Goal: Task Accomplishment & Management: Manage account settings

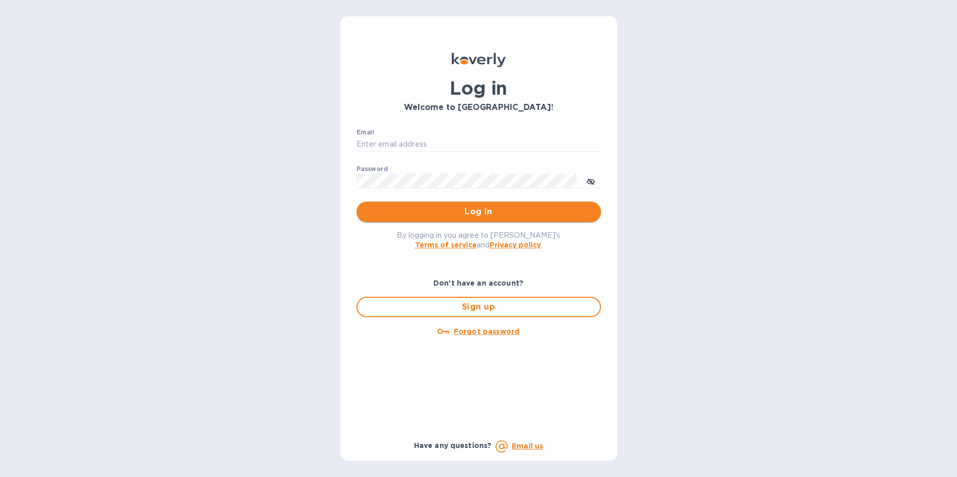
type input "cm@electronicsclubusa.com"
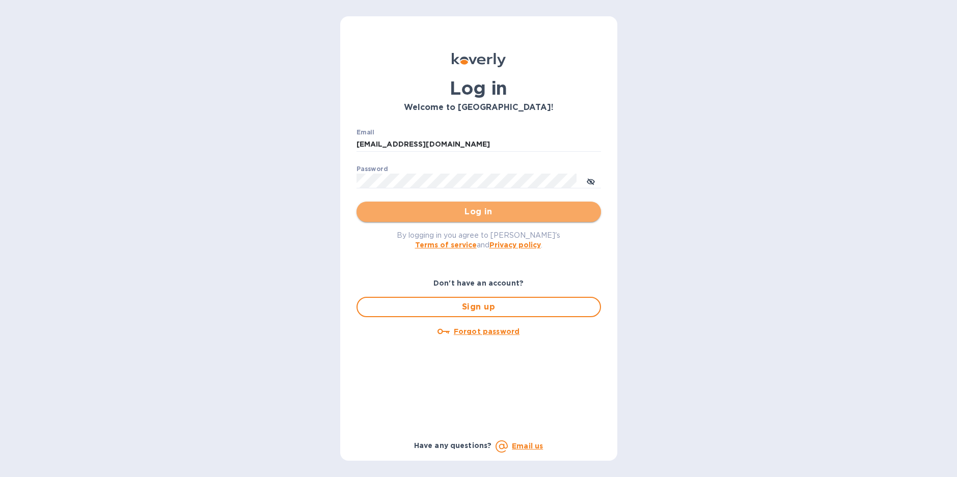
click at [483, 208] on span "Log in" at bounding box center [479, 212] width 228 height 12
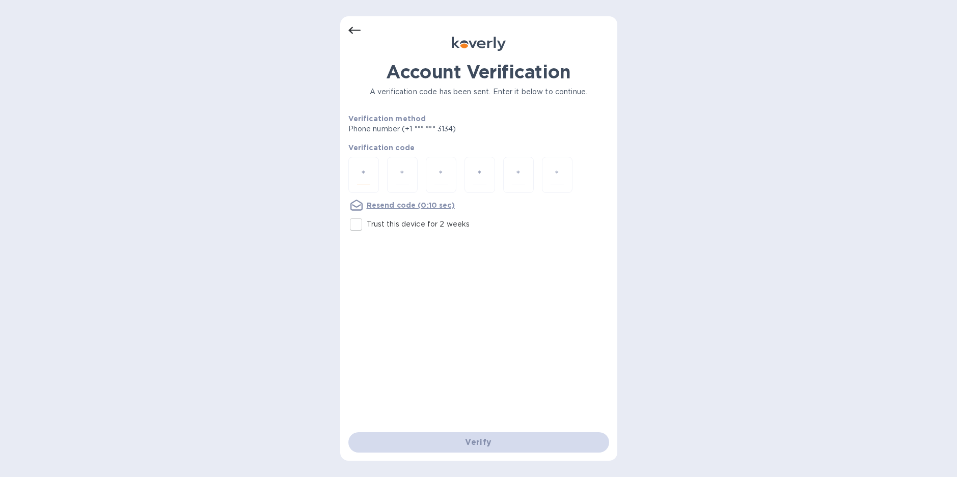
click at [366, 169] on input "number" at bounding box center [363, 175] width 13 height 19
type input "1"
type input "6"
type input "4"
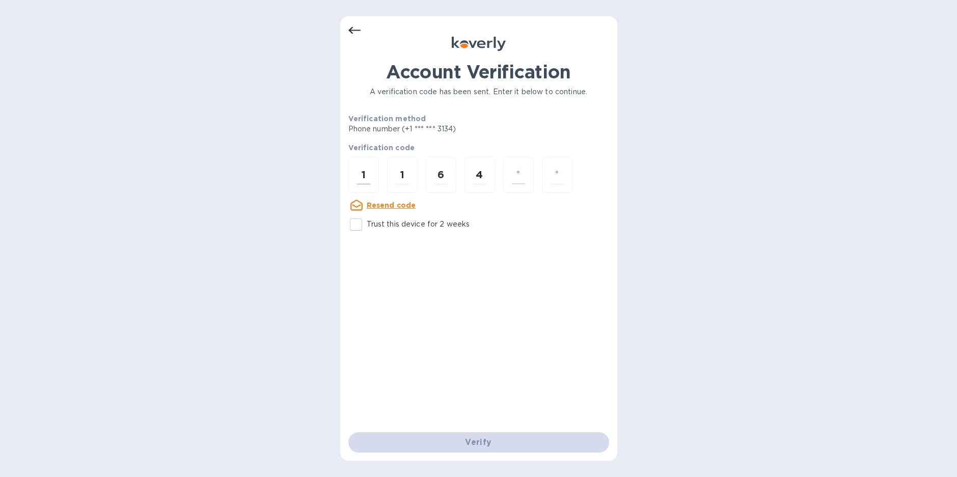
type input "2"
type input "0"
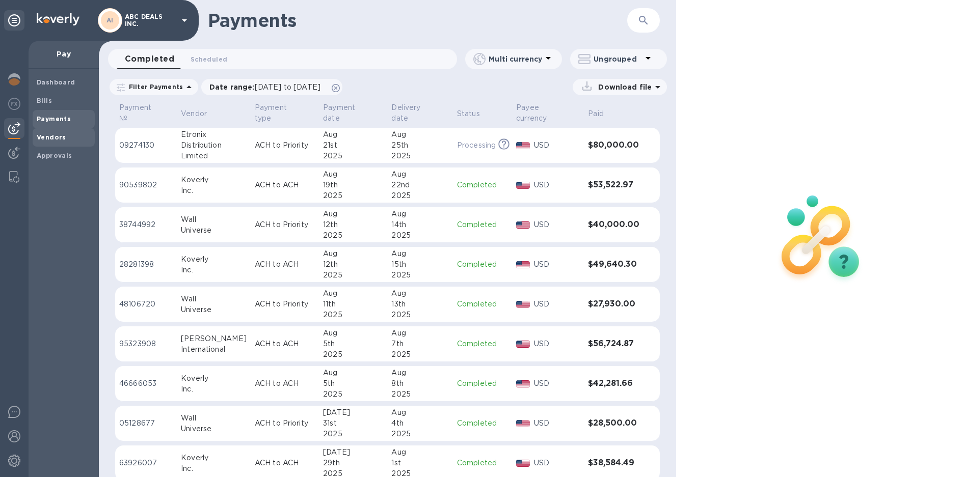
click at [65, 134] on span "Vendors" at bounding box center [64, 137] width 54 height 10
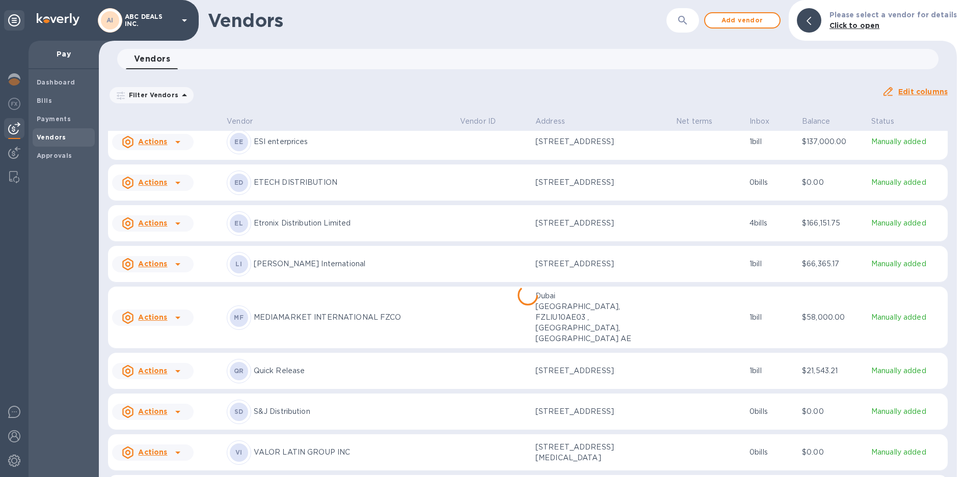
scroll to position [84, 0]
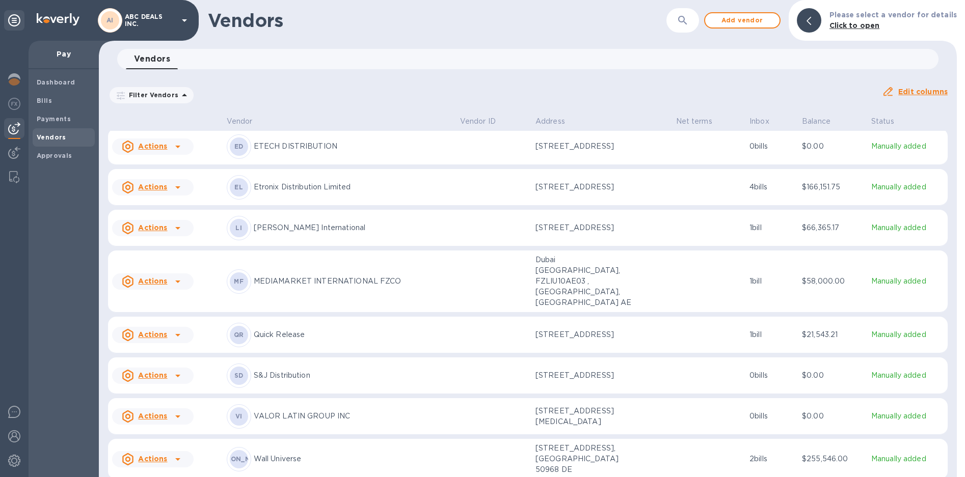
click at [157, 455] on u "Actions" at bounding box center [152, 459] width 29 height 8
click at [244, 456] on div at bounding box center [482, 238] width 965 height 477
click at [295, 456] on p "Wall Universe" at bounding box center [353, 459] width 198 height 11
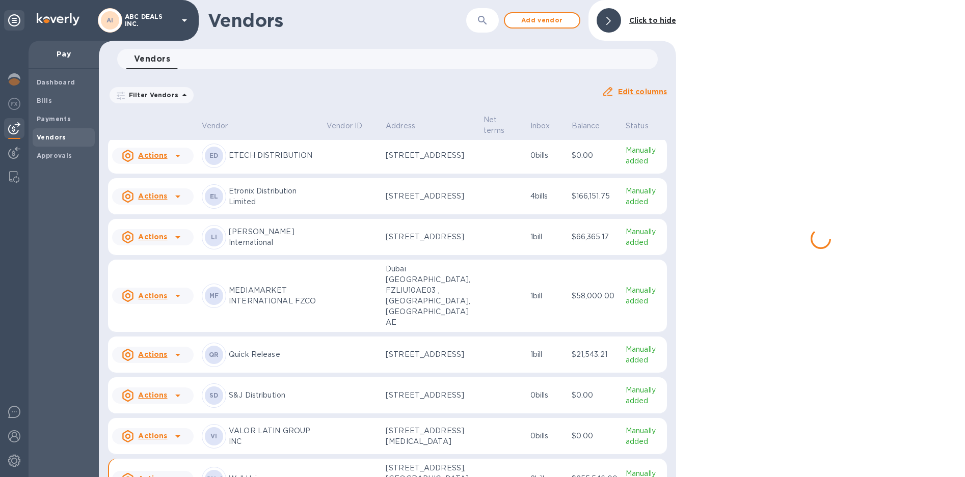
scroll to position [104, 0]
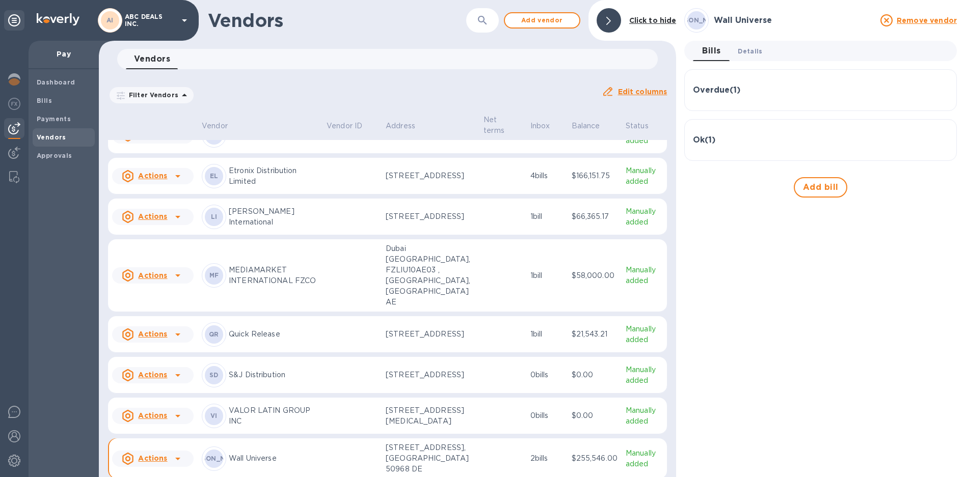
click at [749, 56] on span "Details 0" at bounding box center [750, 51] width 24 height 11
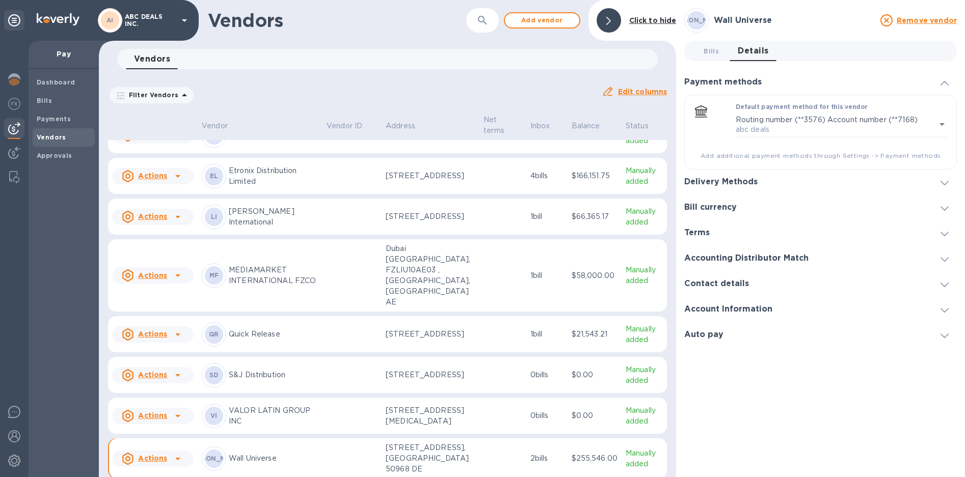
click at [732, 185] on h3 "Delivery Methods" at bounding box center [720, 182] width 73 height 10
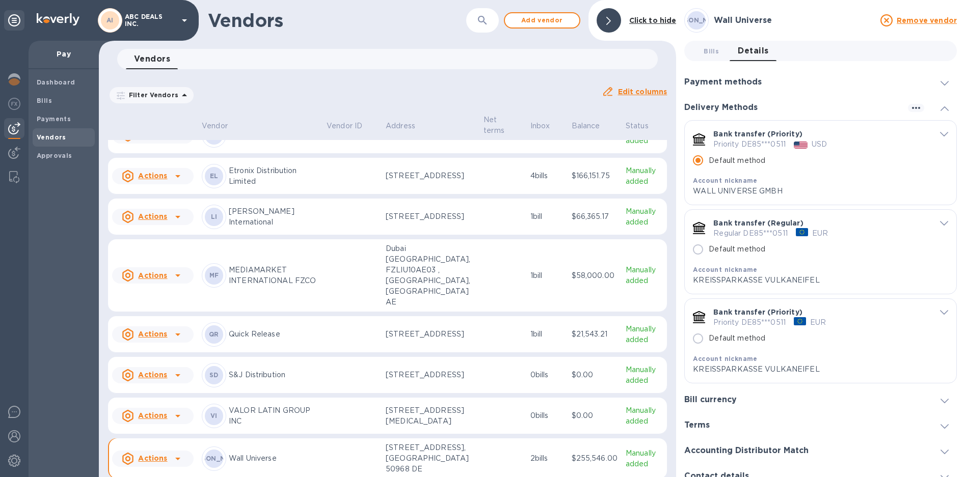
click at [940, 224] on icon "default-method" at bounding box center [944, 223] width 8 height 5
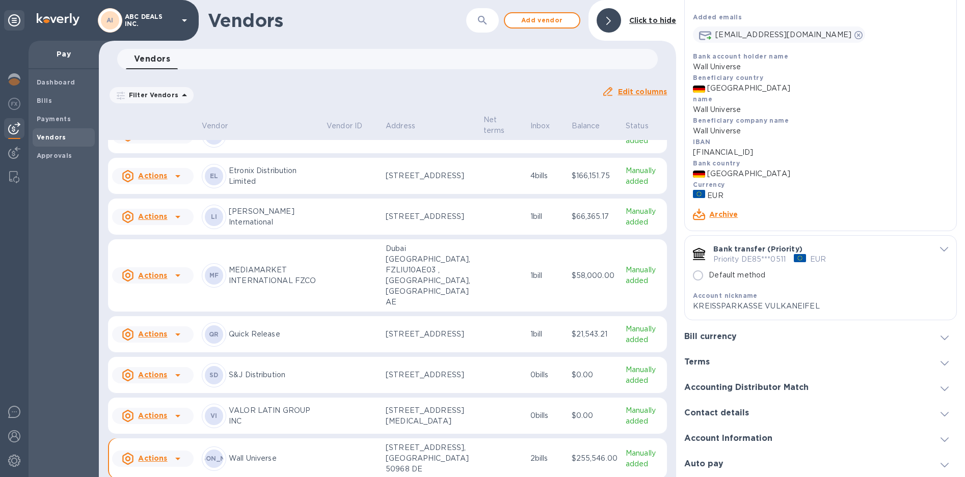
scroll to position [304, 0]
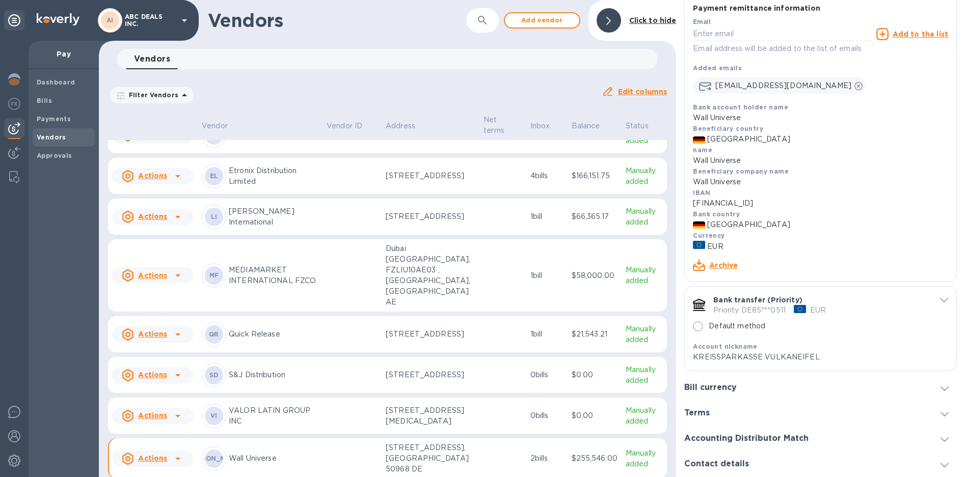
click at [717, 267] on link "Archive" at bounding box center [723, 265] width 29 height 8
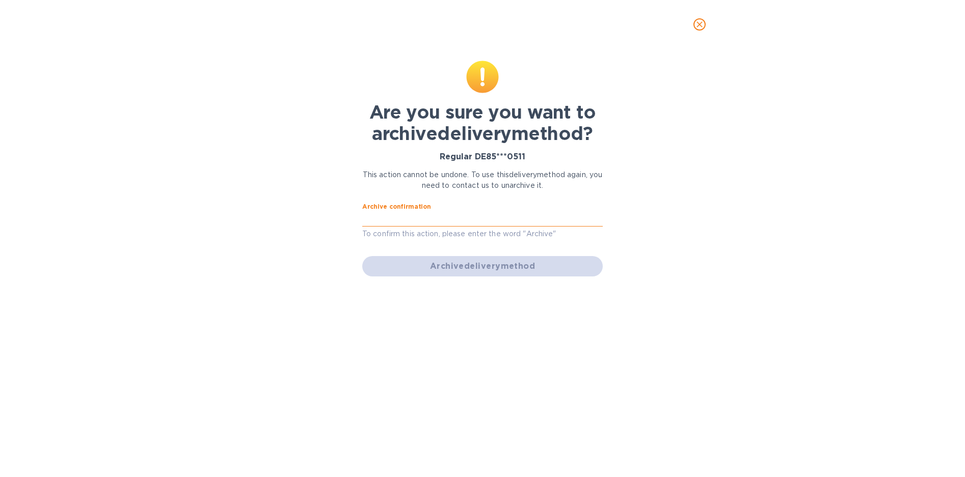
click at [417, 220] on input "text" at bounding box center [482, 218] width 240 height 15
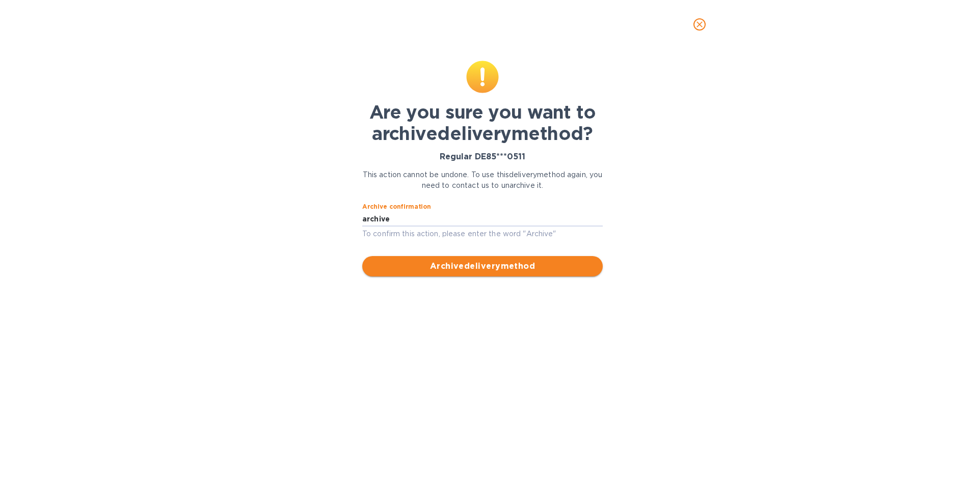
type input "archive"
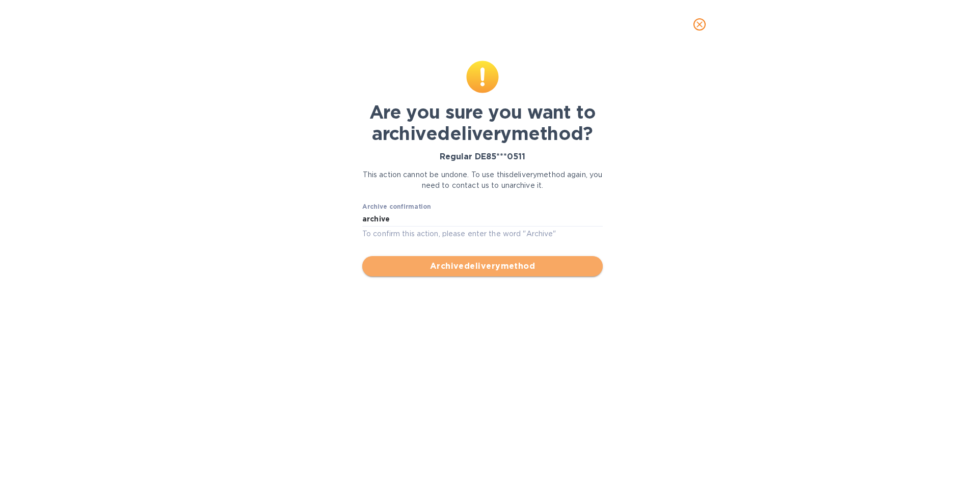
click at [472, 266] on span "Archive delivery method" at bounding box center [482, 266] width 224 height 12
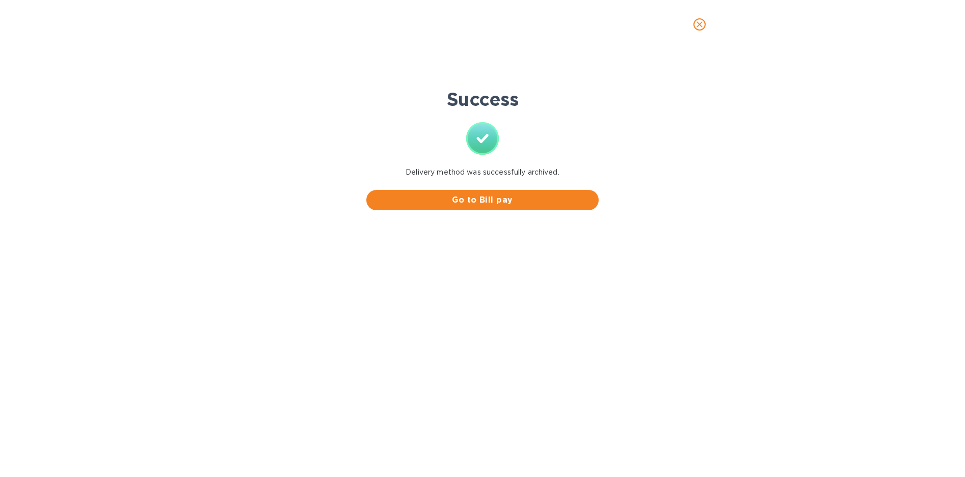
scroll to position [0, 0]
click at [702, 24] on icon "close" at bounding box center [699, 24] width 10 height 10
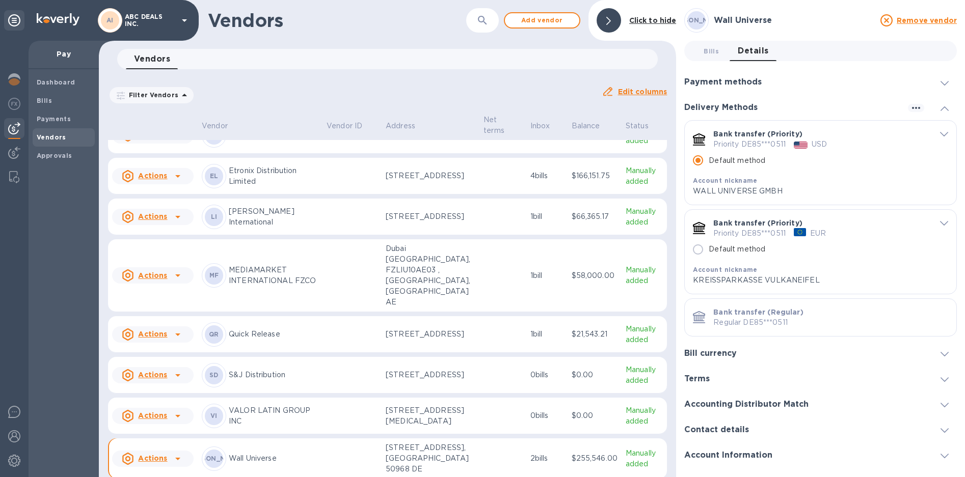
click at [940, 226] on span "default-method" at bounding box center [944, 223] width 8 height 10
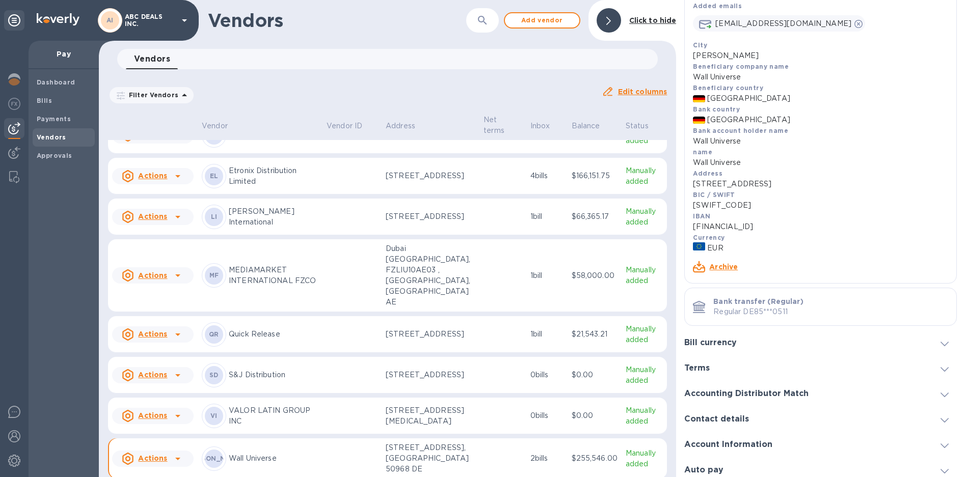
scroll to position [372, 0]
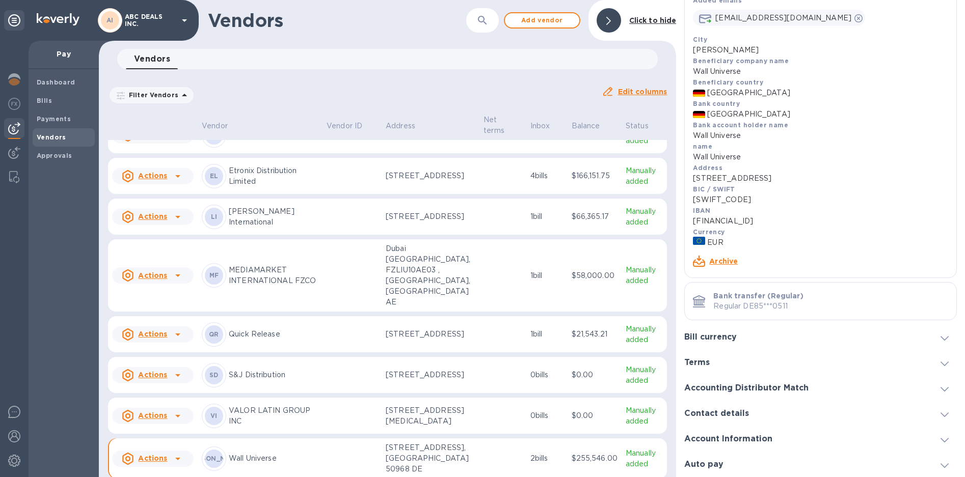
click at [718, 260] on link "Archive" at bounding box center [723, 261] width 29 height 8
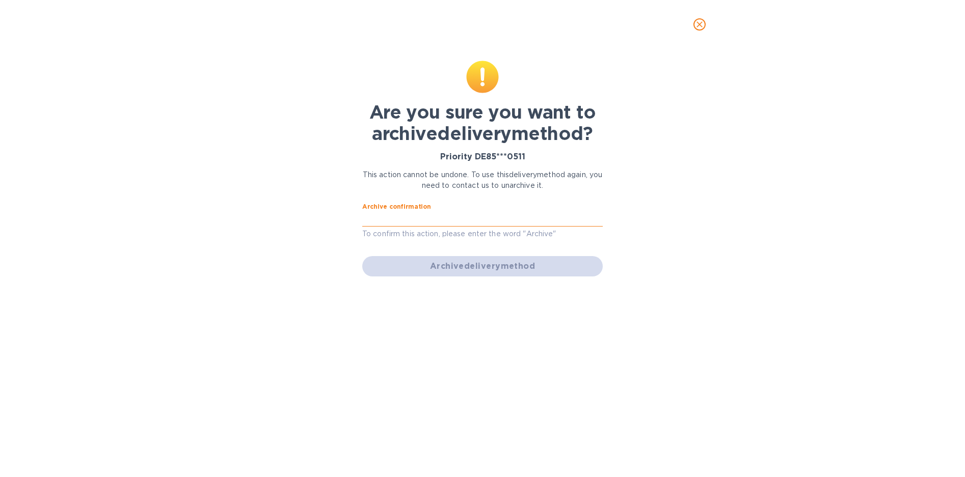
click at [408, 219] on input "text" at bounding box center [482, 218] width 240 height 15
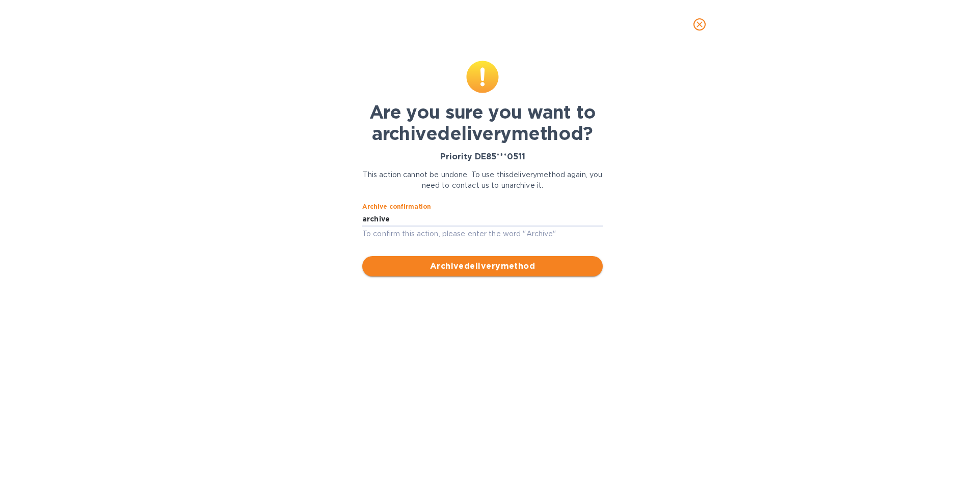
type input "archive"
click at [440, 264] on span "Archive delivery method" at bounding box center [482, 266] width 224 height 12
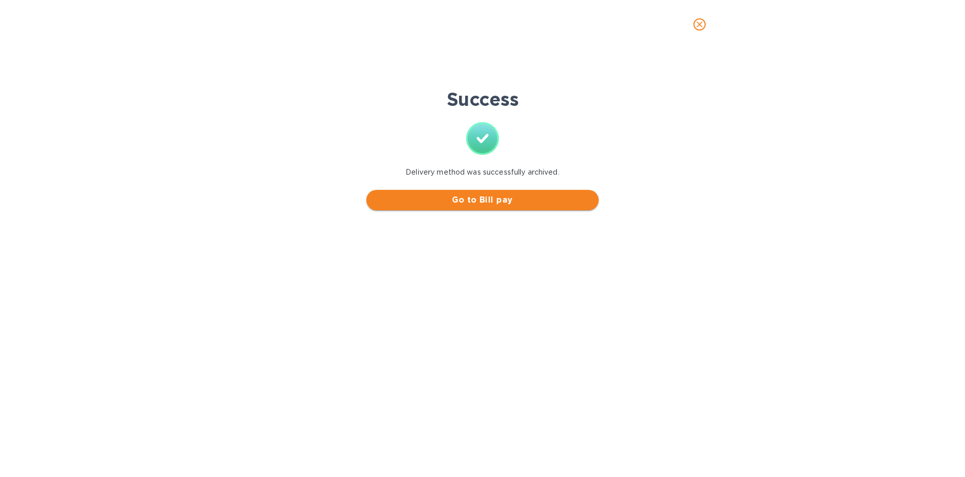
scroll to position [0, 0]
click at [704, 30] on span "close" at bounding box center [699, 24] width 12 height 12
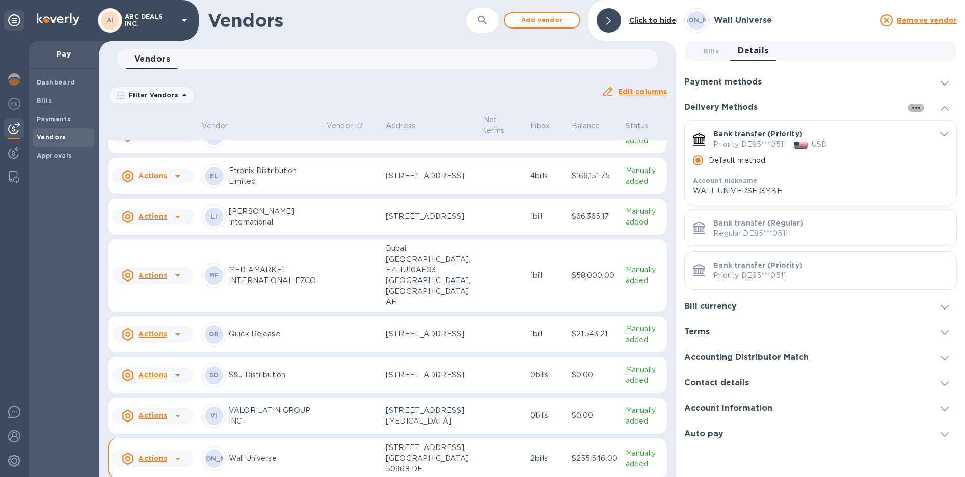
click at [922, 105] on button "button" at bounding box center [916, 108] width 16 height 8
click at [920, 124] on p "Add new" at bounding box center [929, 129] width 34 height 10
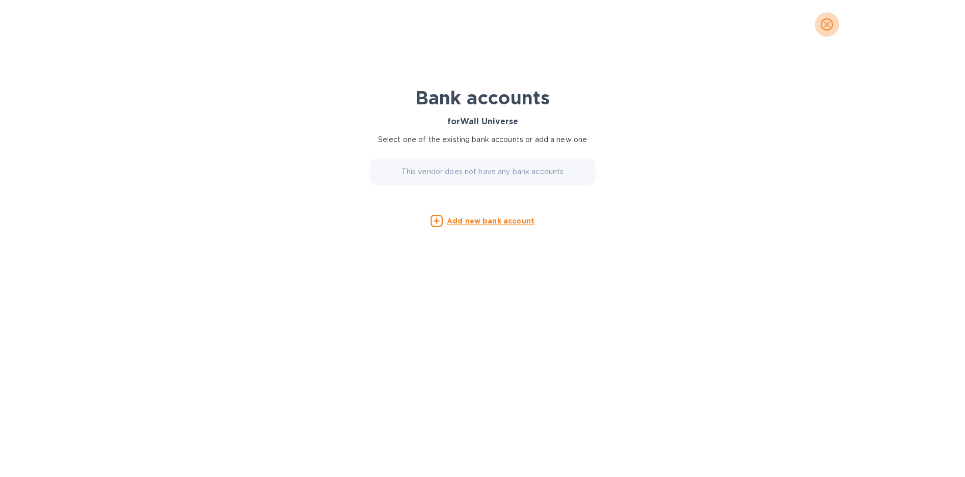
click at [827, 21] on icon "close" at bounding box center [827, 24] width 10 height 10
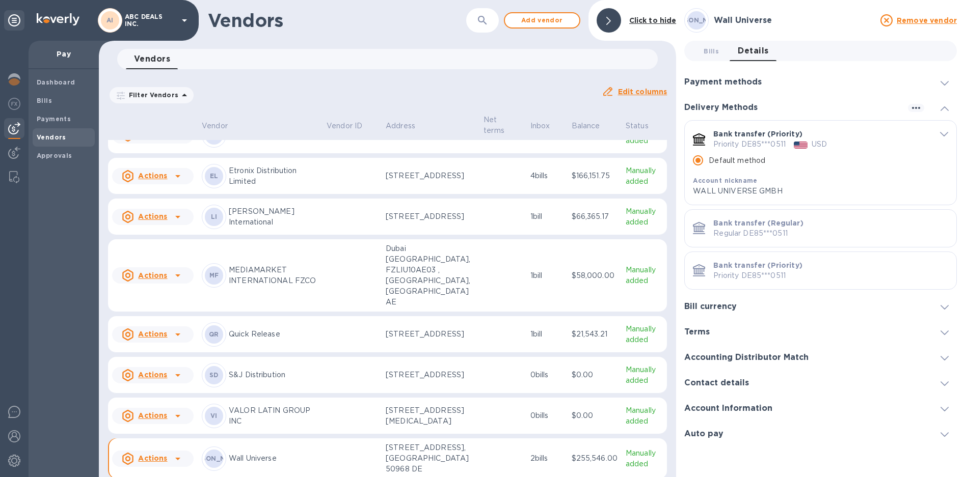
click at [943, 133] on icon "default-method" at bounding box center [944, 134] width 8 height 5
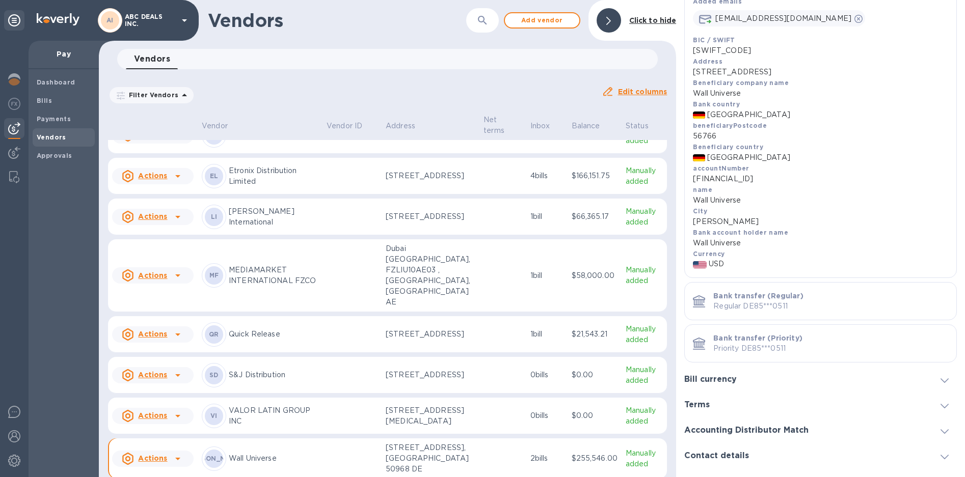
scroll to position [306, 0]
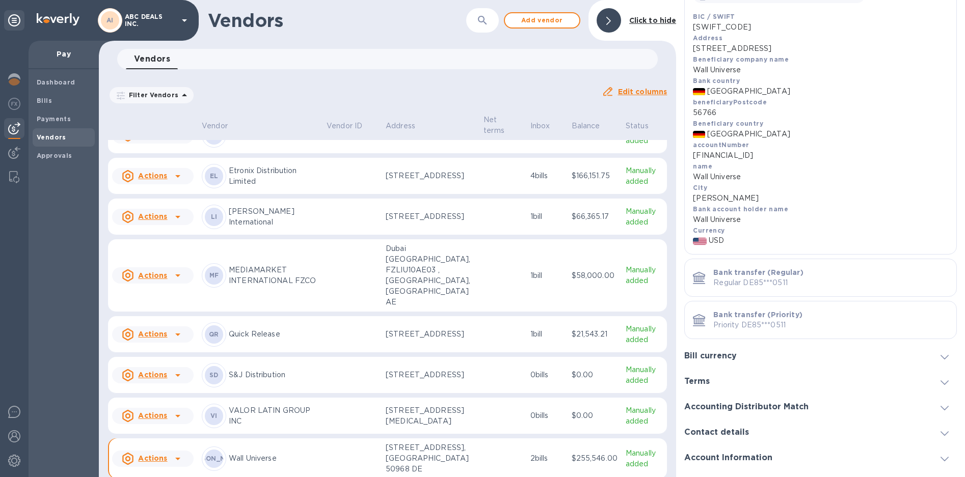
click at [743, 317] on p "Bank transfer (Priority)" at bounding box center [757, 315] width 89 height 10
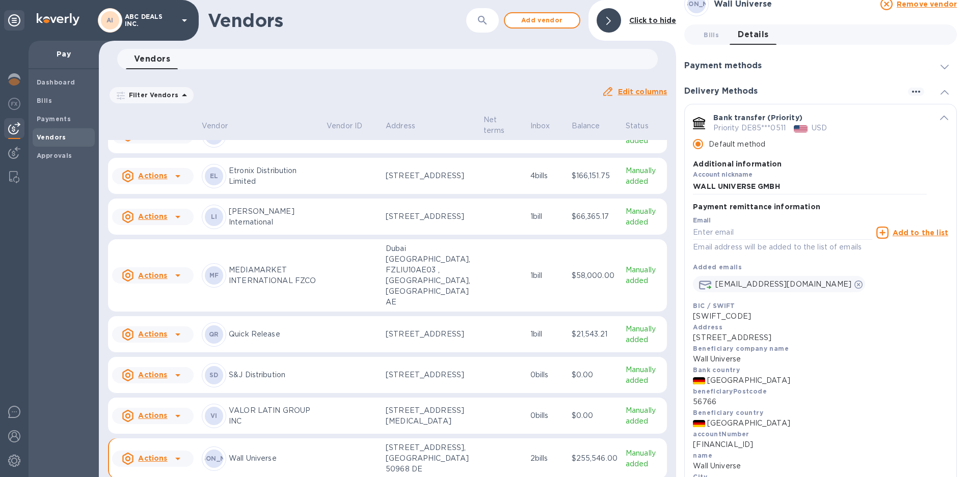
scroll to position [0, 0]
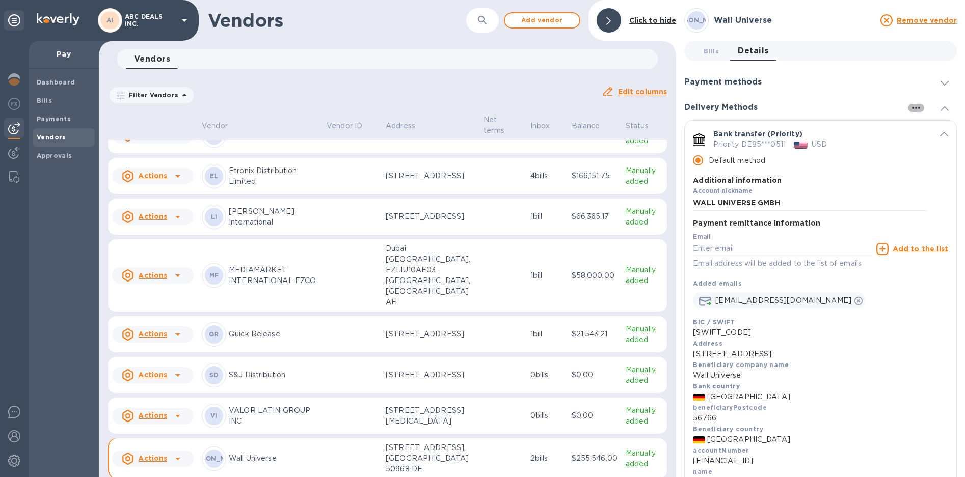
click at [910, 108] on icon "button" at bounding box center [916, 108] width 12 height 12
click at [928, 130] on p "Add new" at bounding box center [929, 129] width 34 height 10
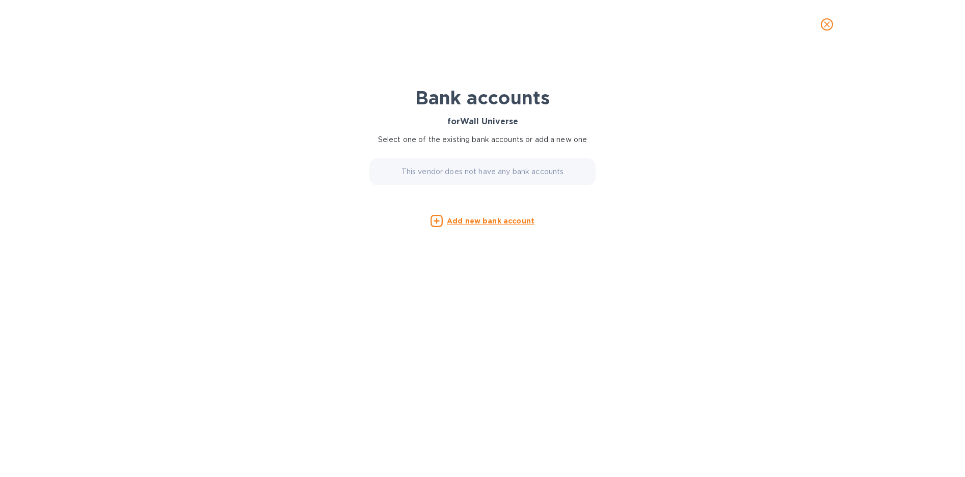
click at [496, 176] on p "This vendor does not have any bank accounts" at bounding box center [482, 172] width 163 height 11
click at [496, 221] on u "Add new bank account" at bounding box center [491, 221] width 88 height 8
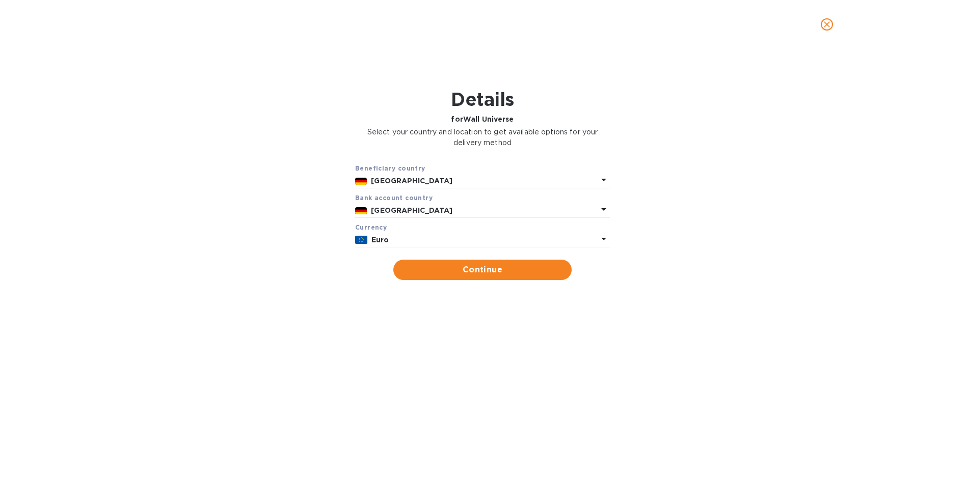
click at [419, 236] on p "Euro" at bounding box center [484, 240] width 226 height 11
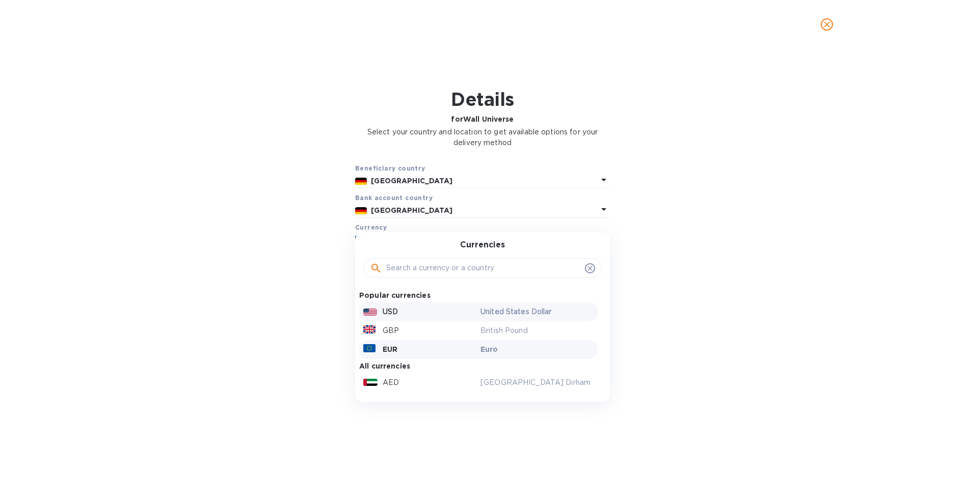
click at [416, 313] on div "USD" at bounding box center [419, 312] width 117 height 15
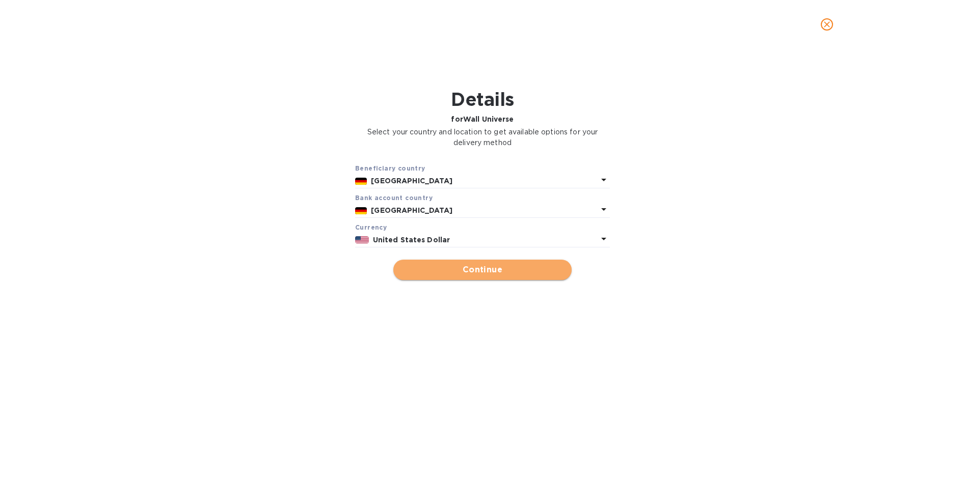
click at [475, 267] on span "Continue" at bounding box center [482, 270] width 162 height 12
type input "Wall Universe"
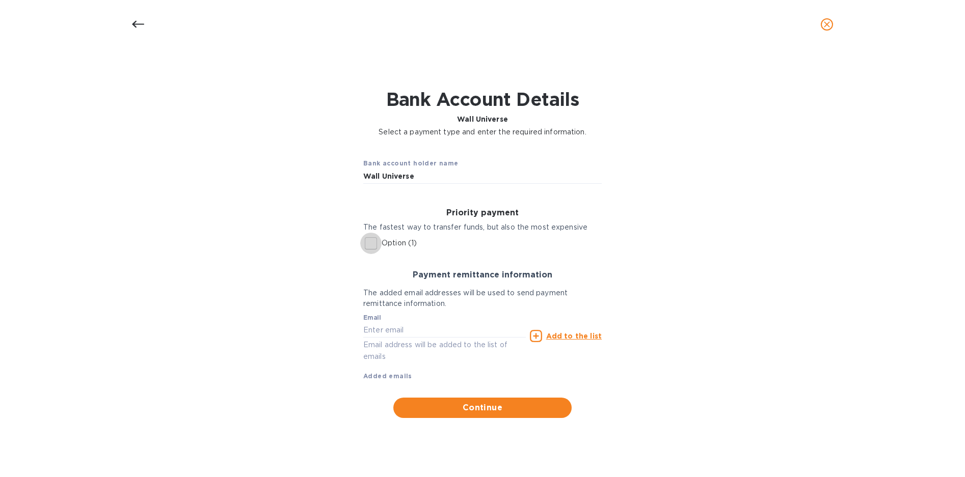
click at [377, 244] on input "Option (1)" at bounding box center [370, 243] width 21 height 21
checkbox input "true"
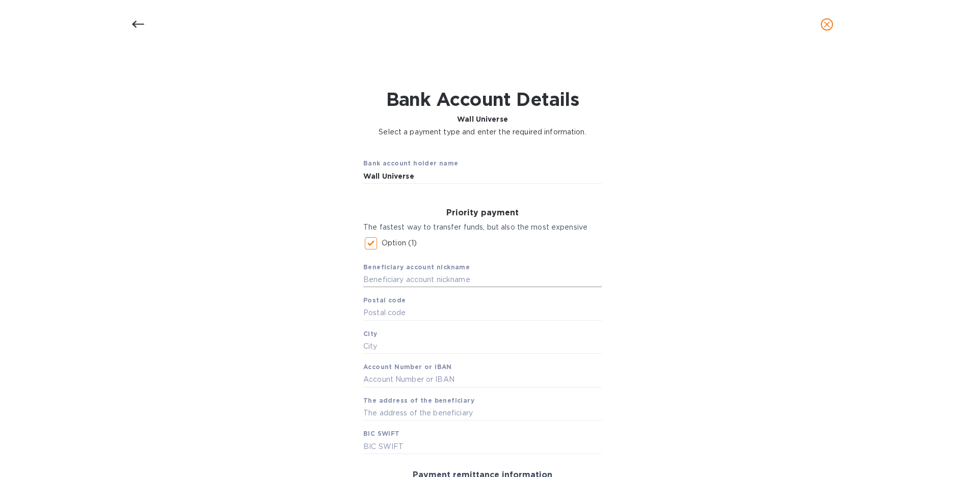
click at [420, 283] on input "text" at bounding box center [482, 280] width 238 height 15
type input "Wall Universe"
click at [440, 313] on input "text" at bounding box center [482, 313] width 238 height 15
type input "60323"
click at [436, 343] on input "text" at bounding box center [482, 346] width 238 height 15
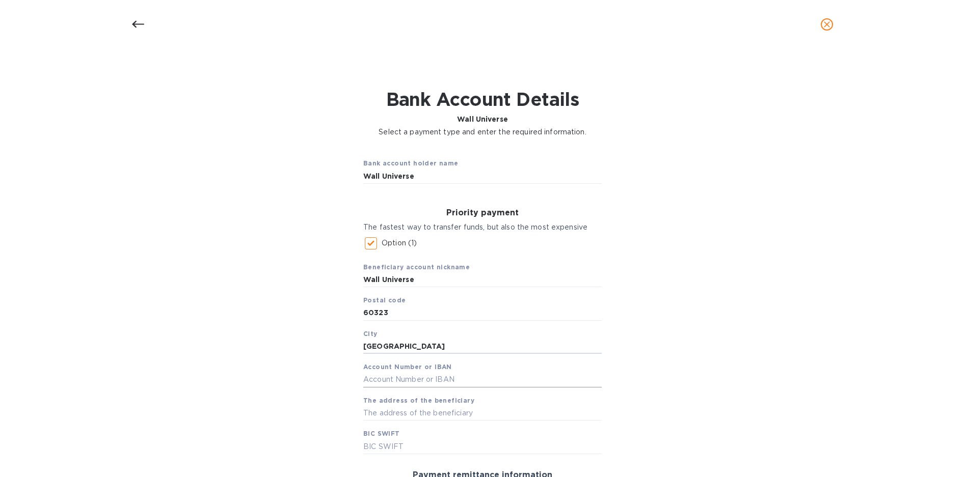
type input "[GEOGRAPHIC_DATA]"
click at [455, 380] on input "text" at bounding box center [482, 379] width 238 height 15
paste input "[FINANCIAL_ID]"
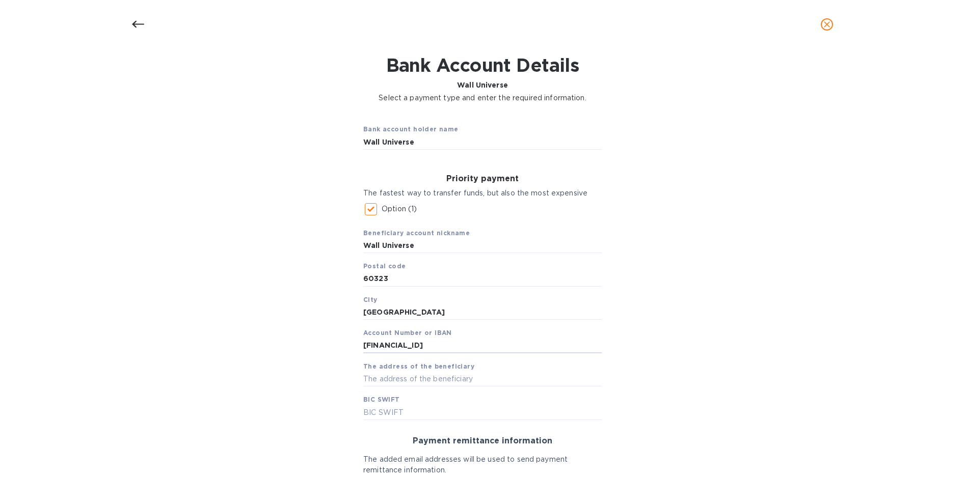
scroll to position [51, 0]
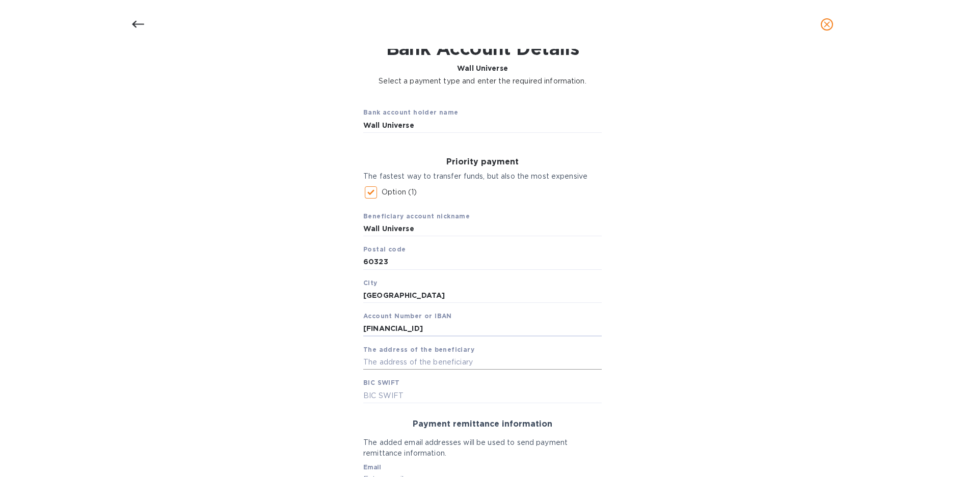
type input "[FINANCIAL_ID]"
click at [444, 361] on input "text" at bounding box center [482, 362] width 238 height 15
paste input "CITIDEFF"
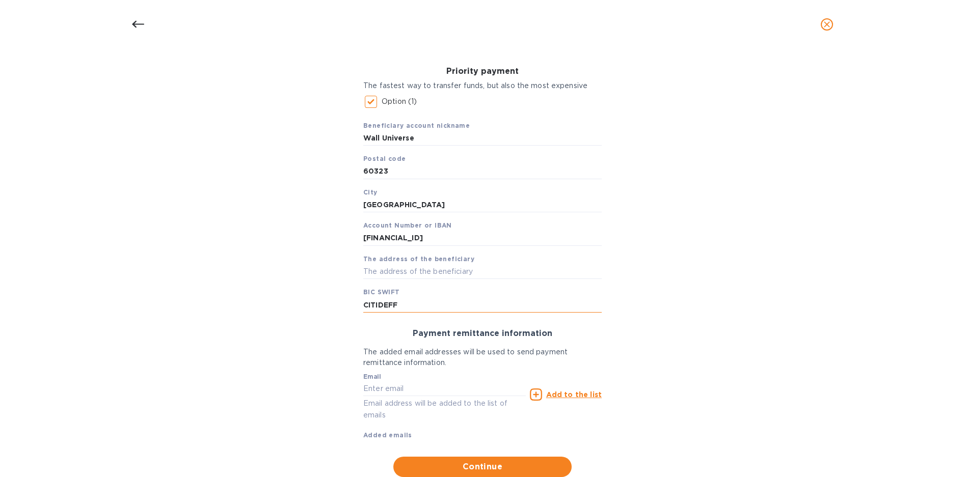
scroll to position [153, 0]
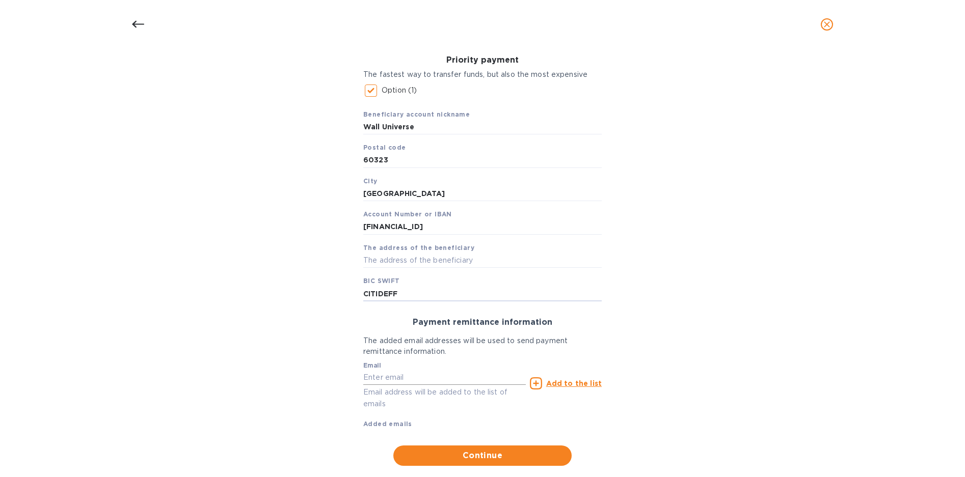
type input "CITIDEFF"
drag, startPoint x: 409, startPoint y: 381, endPoint x: 418, endPoint y: 381, distance: 9.7
click at [409, 381] on input "text" at bounding box center [444, 377] width 163 height 15
click at [369, 376] on input "ar" at bounding box center [444, 377] width 163 height 15
paste input "[EMAIL_ADDRESS][DOMAIN_NAME]"
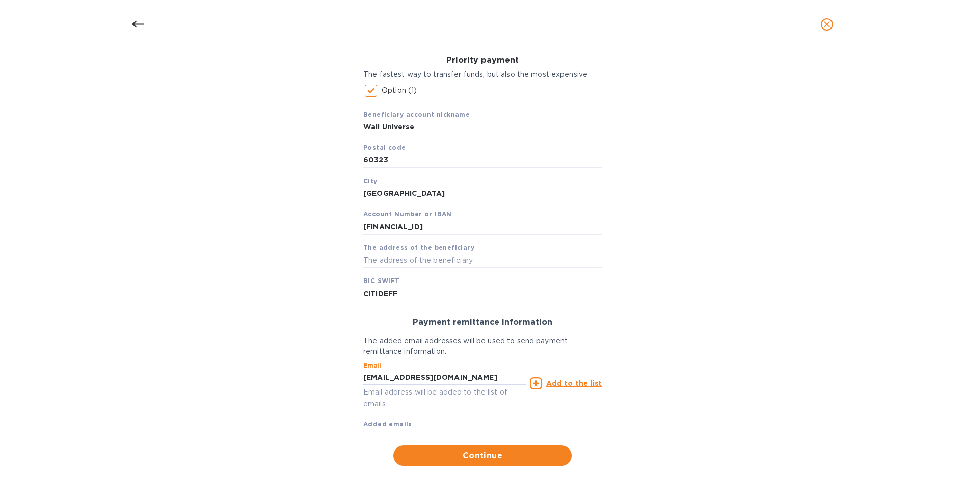
type input "[EMAIL_ADDRESS][DOMAIN_NAME]"
click at [563, 384] on u "Add to the list" at bounding box center [574, 384] width 56 height 8
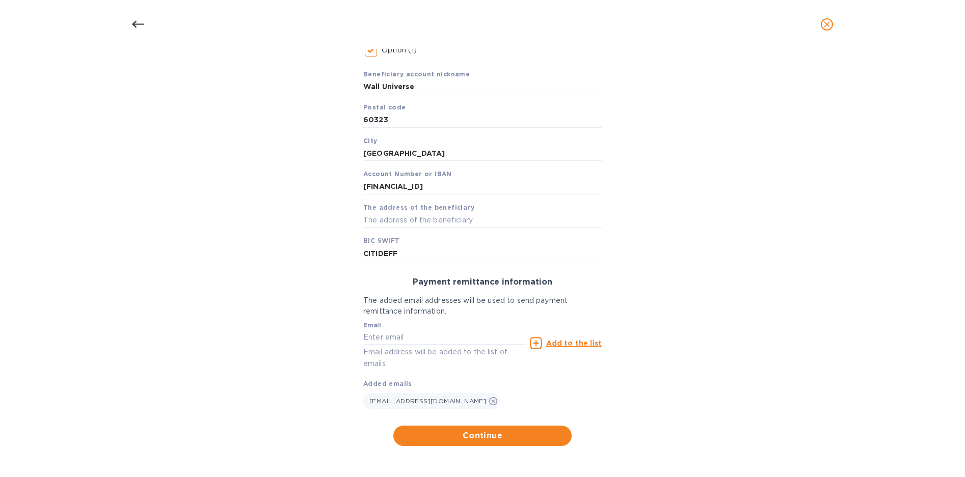
scroll to position [194, 0]
click at [478, 435] on span "Continue" at bounding box center [482, 435] width 162 height 12
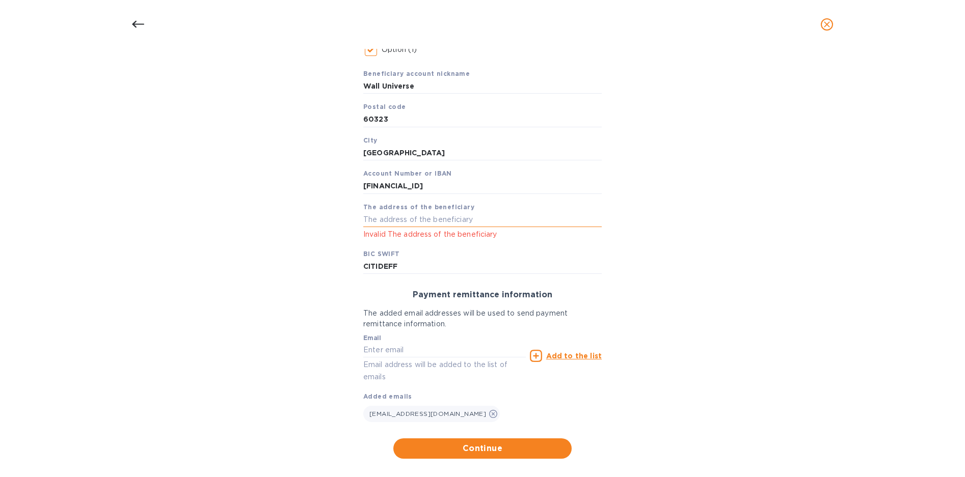
click at [396, 223] on input "text" at bounding box center [482, 219] width 238 height 15
click at [411, 219] on input "text" at bounding box center [482, 219] width 238 height 15
click at [410, 219] on input "text" at bounding box center [482, 219] width 238 height 15
type input "[STREET_ADDRESS][PERSON_NAME][PERSON_NAME]"
click at [562, 268] on input "CITIDEFF" at bounding box center [482, 266] width 238 height 15
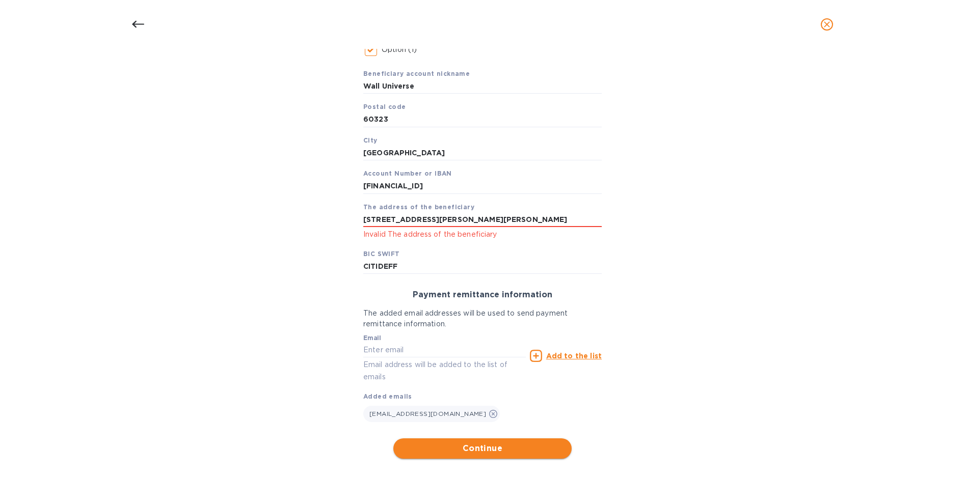
click at [477, 448] on span "Continue" at bounding box center [482, 449] width 162 height 12
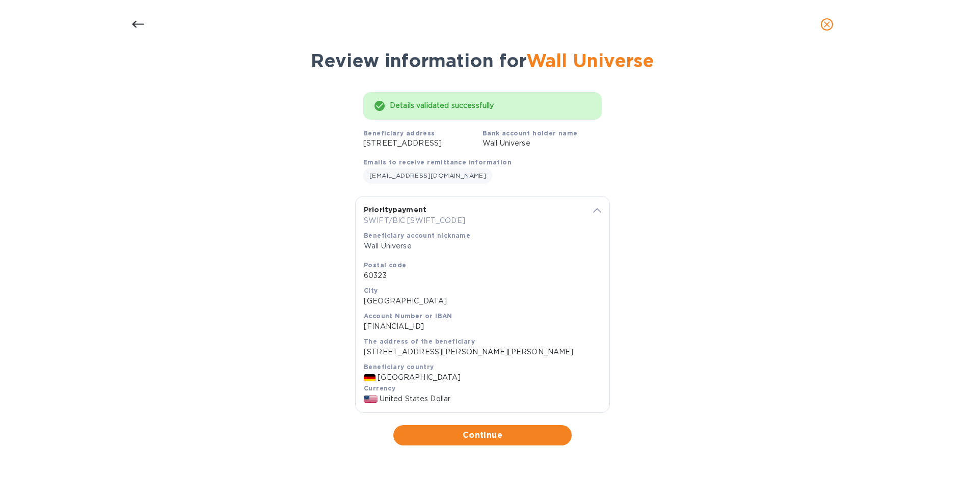
scroll to position [50, 0]
click at [484, 434] on span "Continue" at bounding box center [482, 435] width 162 height 12
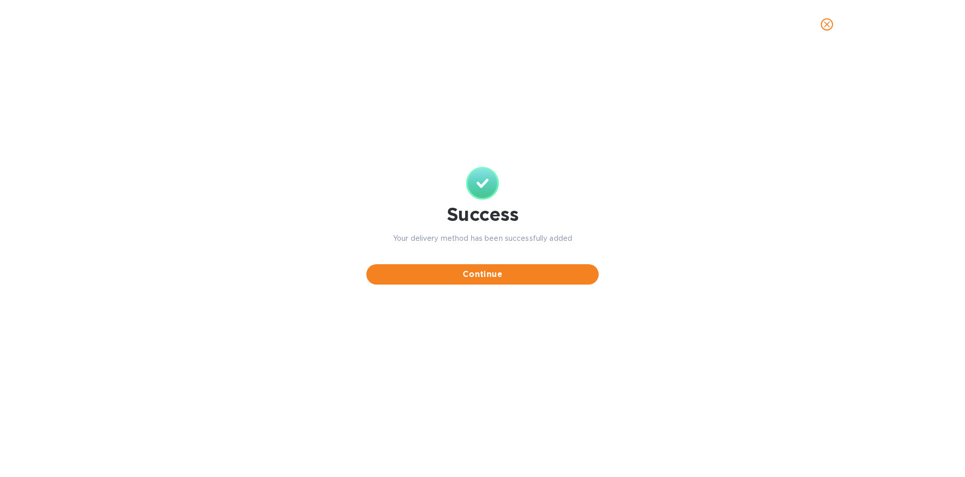
scroll to position [0, 0]
click at [820, 21] on button "close" at bounding box center [827, 24] width 24 height 24
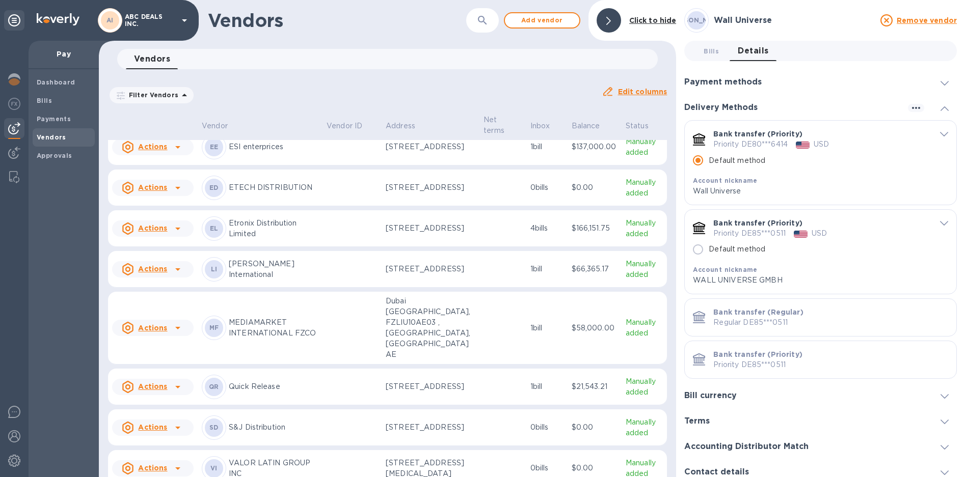
scroll to position [182, 0]
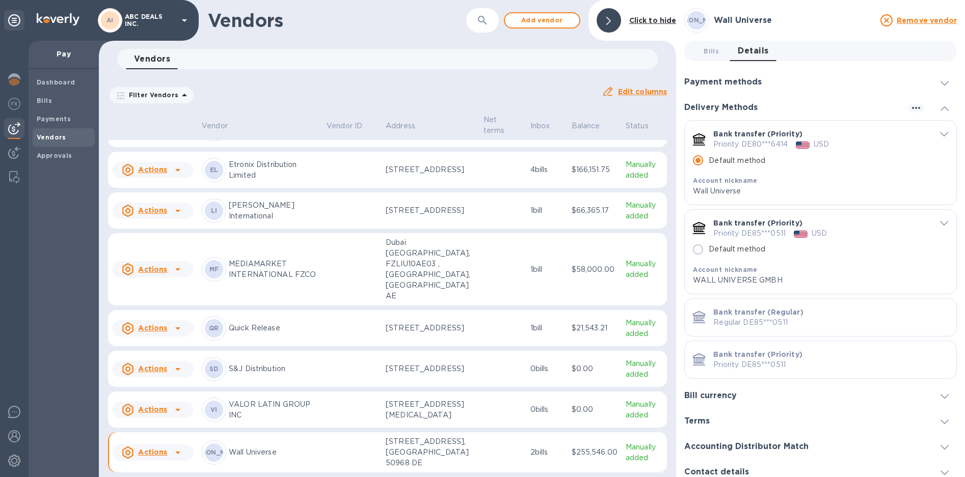
click at [298, 451] on p "Wall Universe" at bounding box center [274, 452] width 90 height 11
click at [301, 453] on p "Wall Universe" at bounding box center [274, 452] width 90 height 11
click at [940, 223] on icon "default-method" at bounding box center [944, 223] width 8 height 5
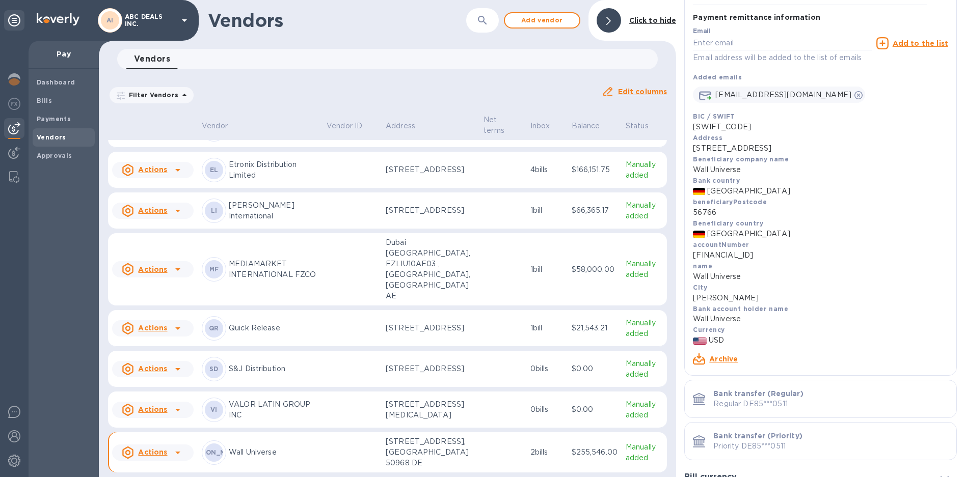
scroll to position [435, 0]
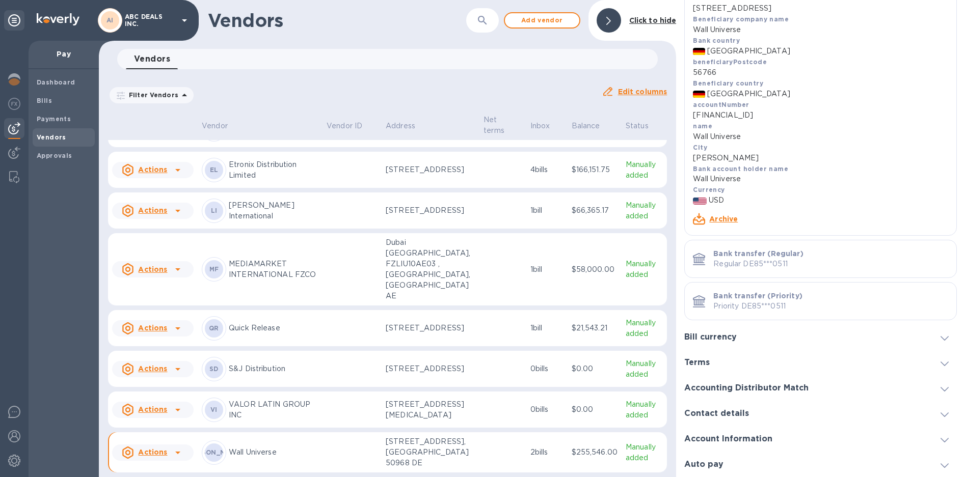
click at [719, 220] on link "Archive" at bounding box center [723, 219] width 29 height 8
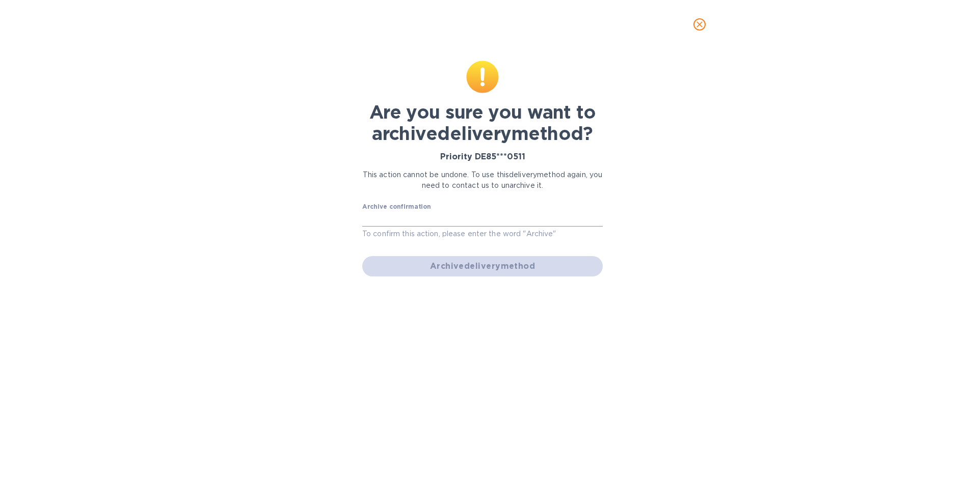
click at [463, 214] on input "text" at bounding box center [482, 218] width 240 height 15
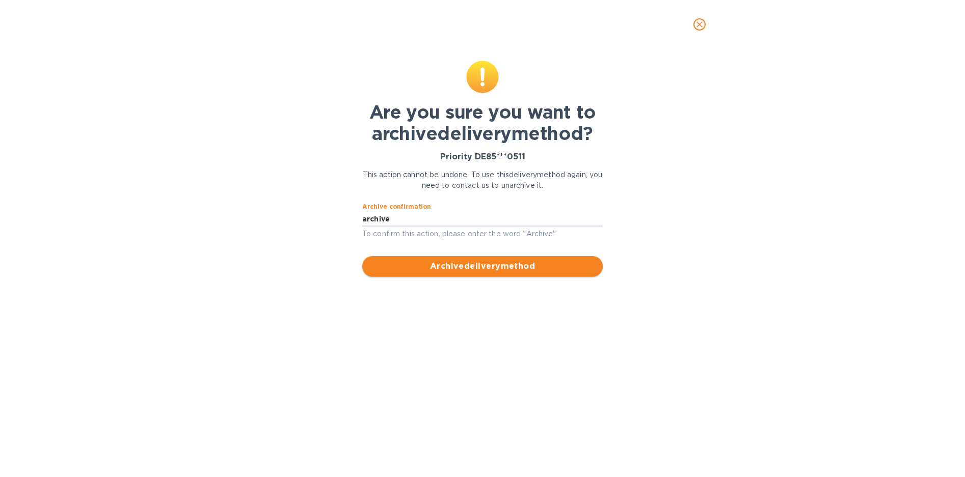
type input "archive"
click at [475, 273] on span "Archive delivery method" at bounding box center [482, 266] width 224 height 12
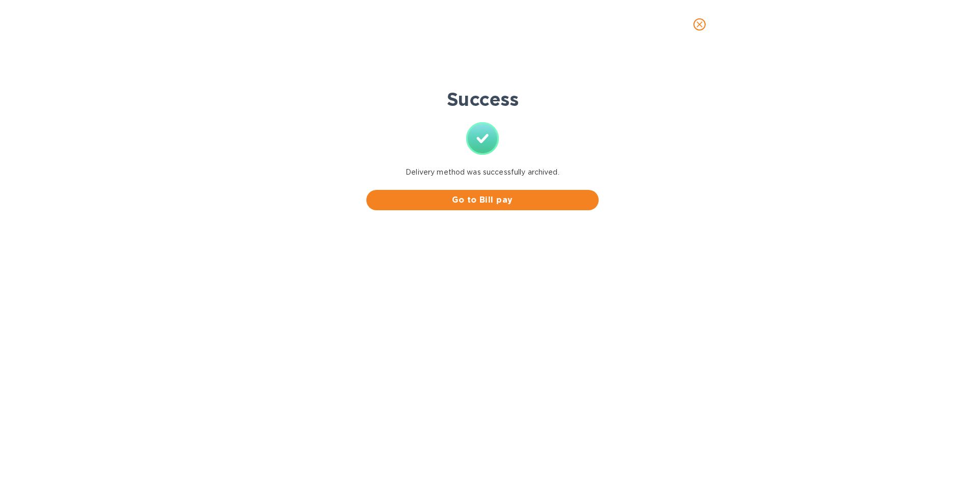
scroll to position [0, 0]
drag, startPoint x: 696, startPoint y: 20, endPoint x: 700, endPoint y: 33, distance: 13.4
click at [700, 33] on button "close" at bounding box center [699, 24] width 24 height 24
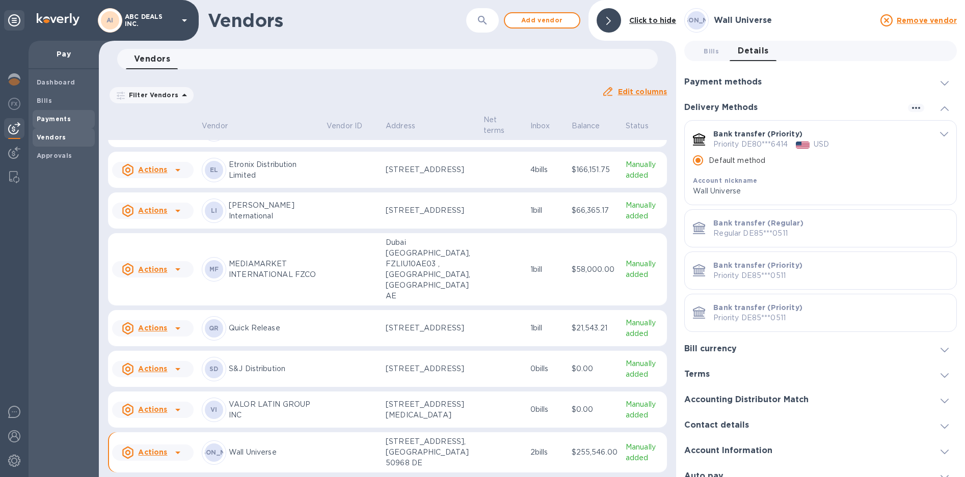
click at [57, 114] on span "Payments" at bounding box center [54, 119] width 34 height 10
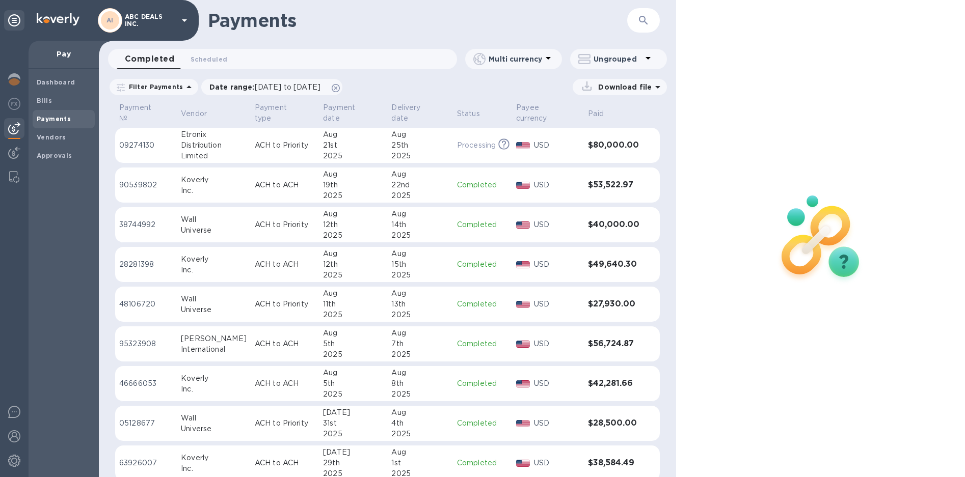
click at [436, 220] on div "14th" at bounding box center [419, 225] width 57 height 11
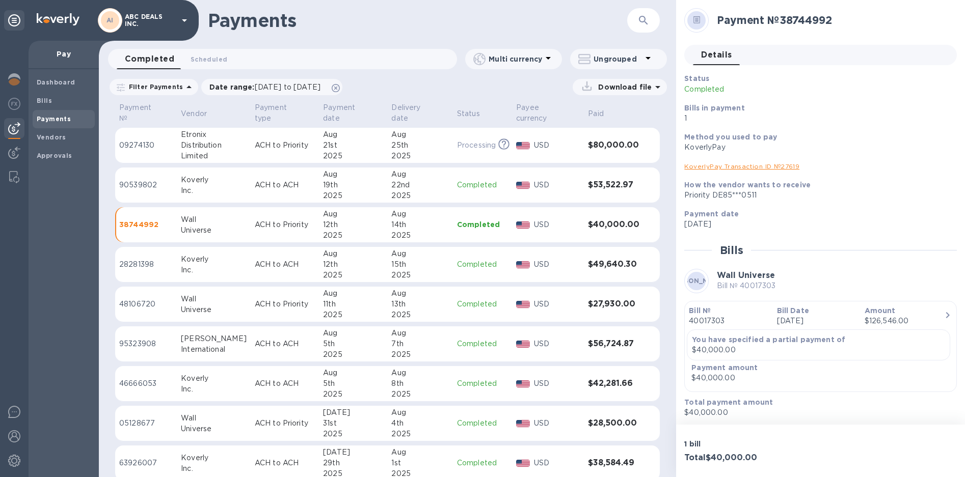
scroll to position [2, 0]
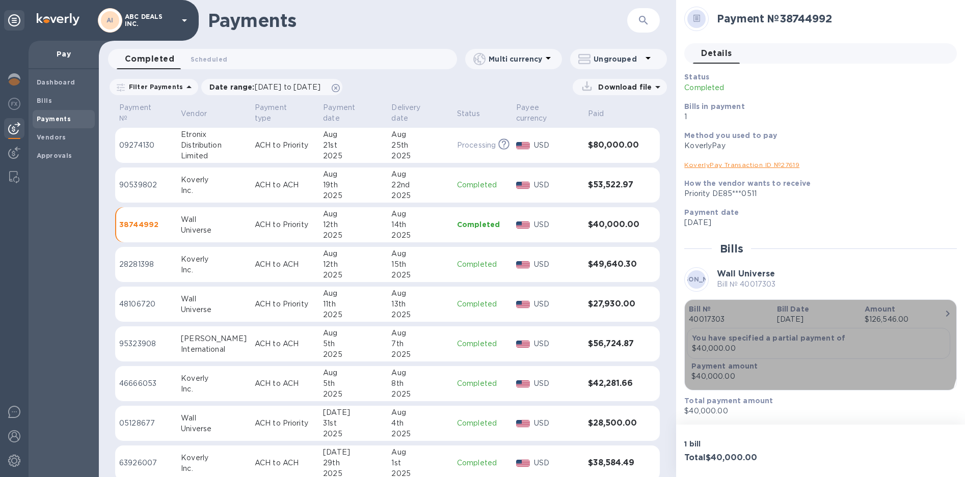
click at [728, 317] on p "40017303" at bounding box center [728, 319] width 79 height 11
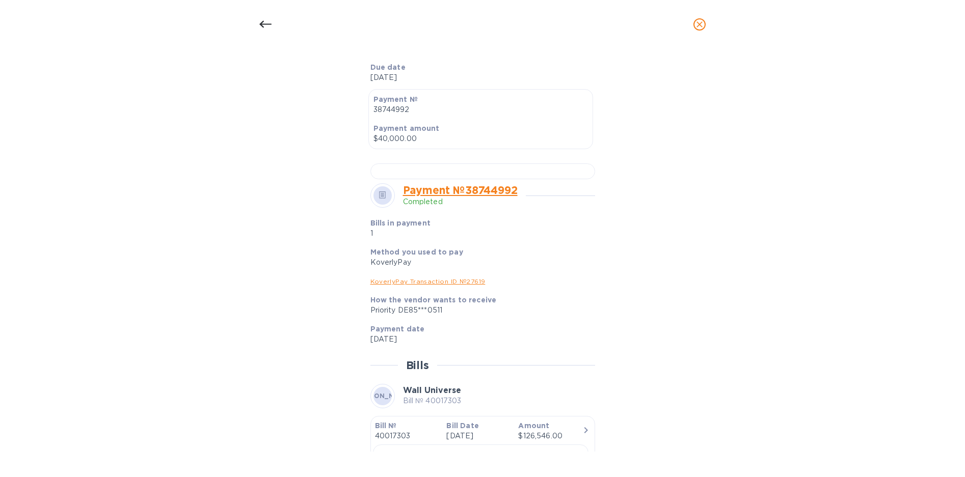
scroll to position [255, 0]
click at [697, 26] on icon "close" at bounding box center [699, 24] width 6 height 6
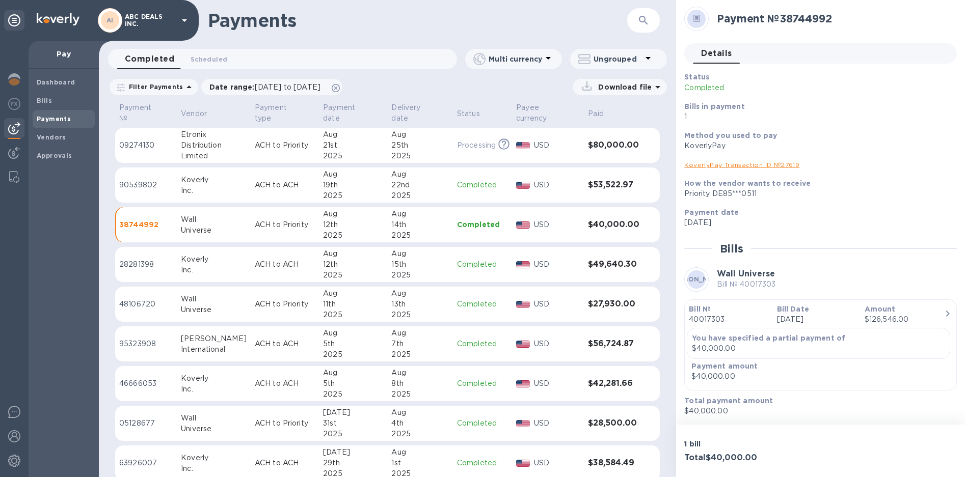
click at [440, 418] on div "4th" at bounding box center [419, 423] width 57 height 11
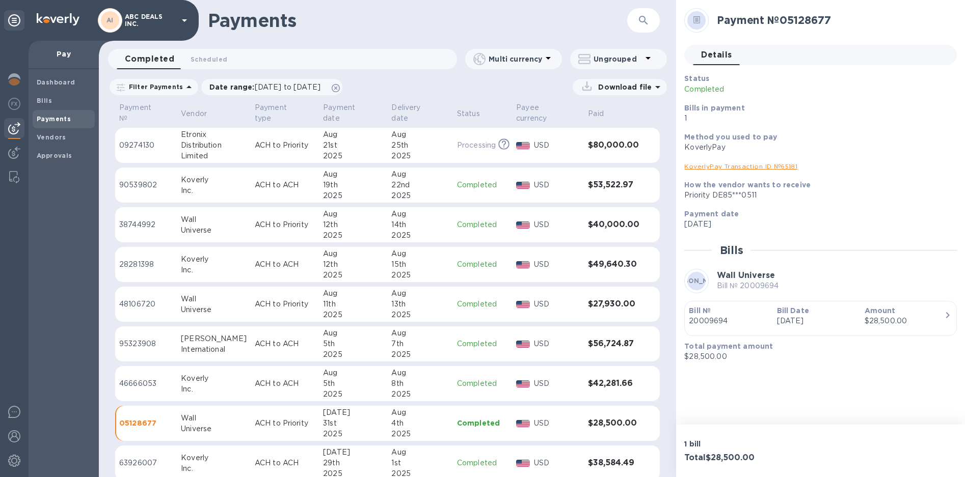
click at [768, 428] on div "1 bill Total $28,500.00" at bounding box center [820, 451] width 289 height 52
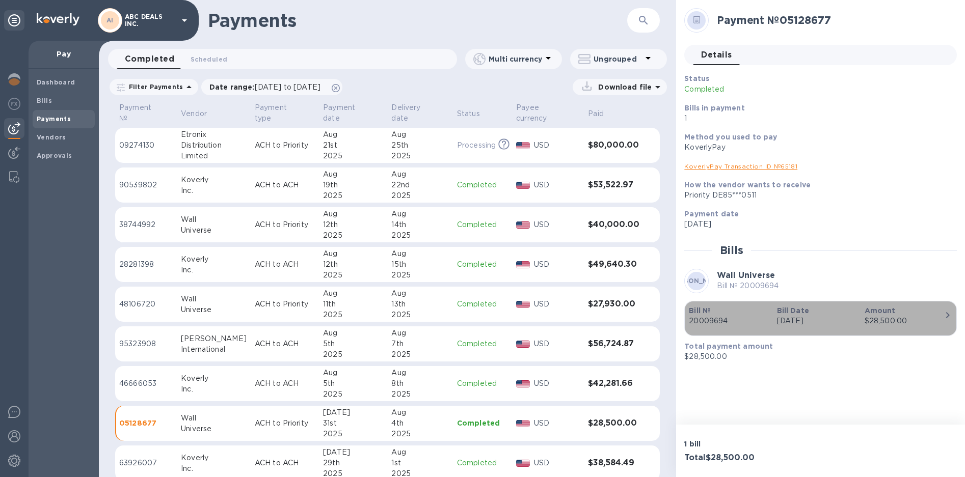
click at [731, 306] on p "Bill №" at bounding box center [728, 311] width 79 height 10
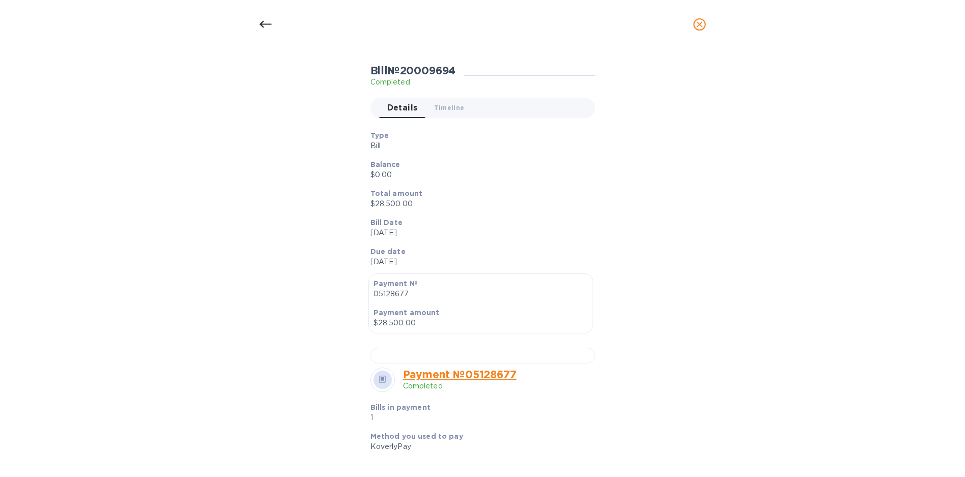
scroll to position [255, 0]
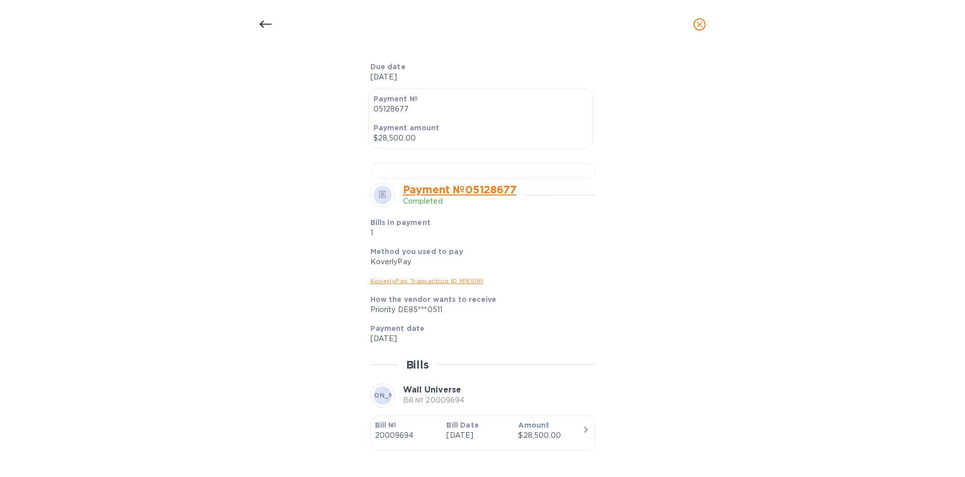
click at [703, 26] on icon "close" at bounding box center [699, 24] width 10 height 10
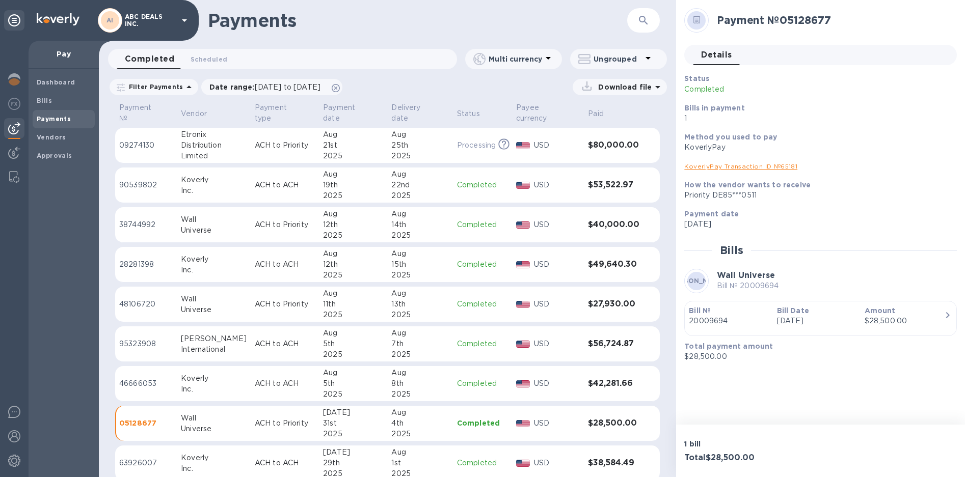
scroll to position [4, 0]
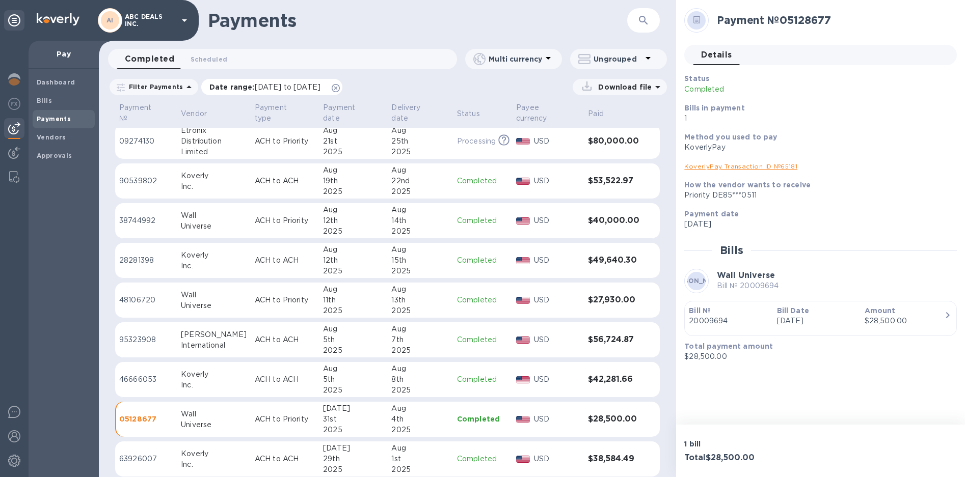
click at [320, 91] on span "[DATE] to [DATE]" at bounding box center [288, 87] width 66 height 8
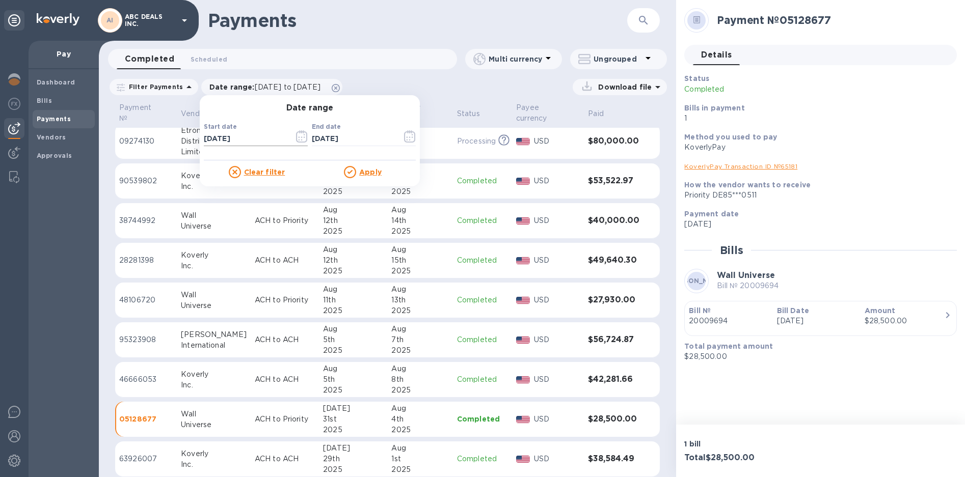
click at [207, 141] on input "[DATE]" at bounding box center [245, 138] width 82 height 15
type input "[DATE]"
click at [367, 173] on u "Apply" at bounding box center [370, 172] width 22 height 8
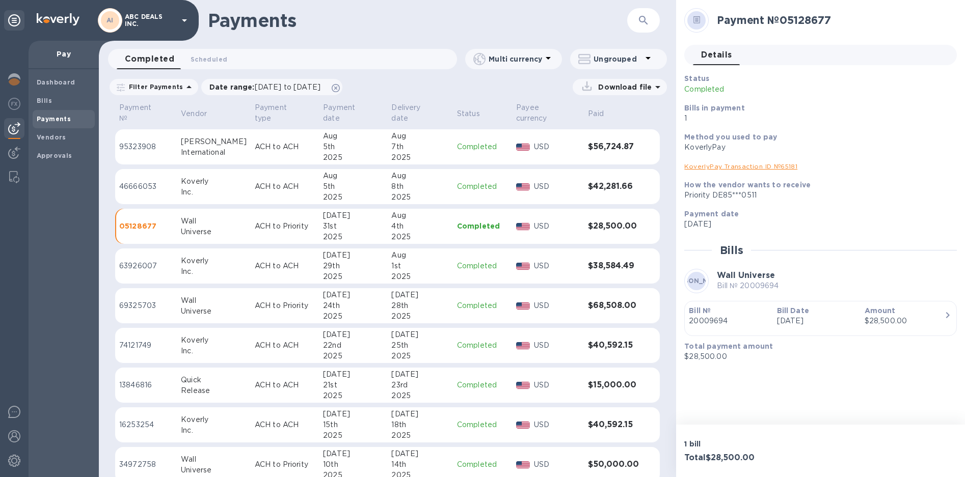
scroll to position [204, 0]
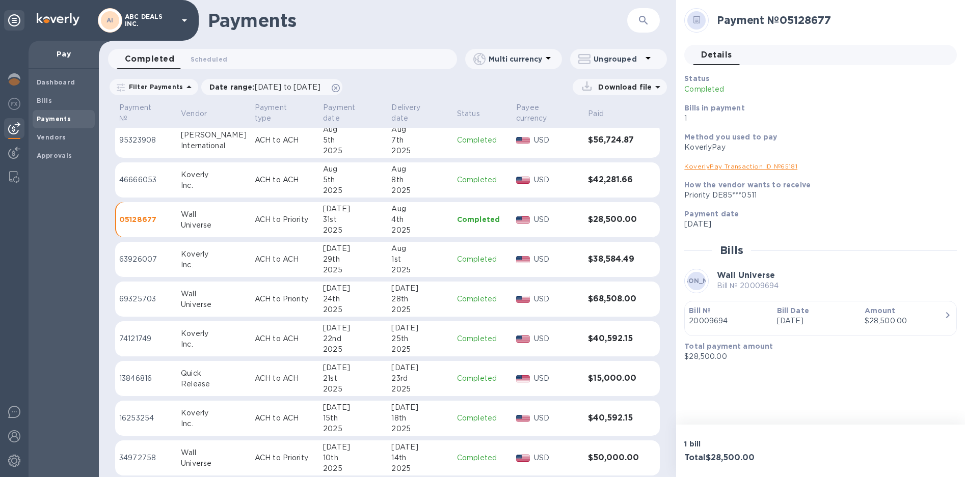
click at [323, 283] on div "[DATE]" at bounding box center [353, 288] width 60 height 11
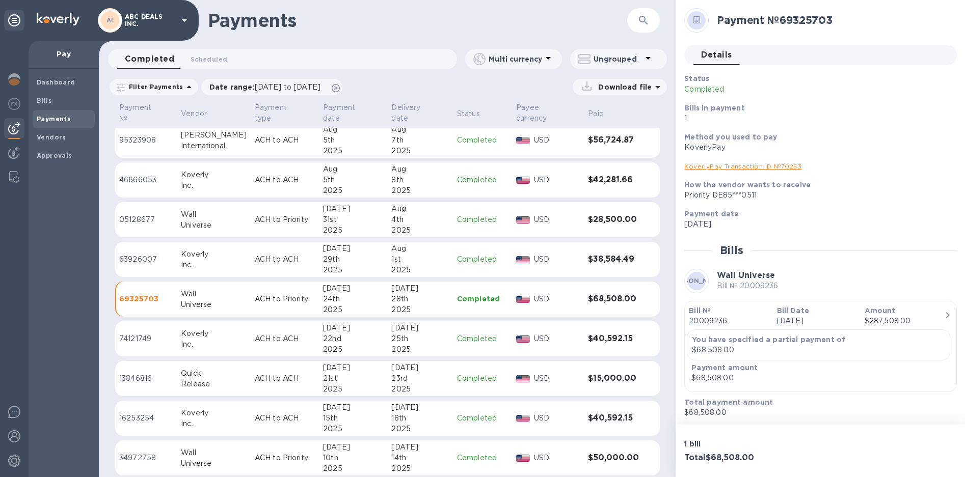
click at [423, 305] on div "2025" at bounding box center [419, 310] width 57 height 11
click at [417, 294] on div "28th" at bounding box center [419, 299] width 57 height 11
click at [342, 294] on div "24th" at bounding box center [353, 299] width 60 height 11
click at [736, 292] on div "WU Wall Universe Bill № 20009236" at bounding box center [820, 281] width 273 height 24
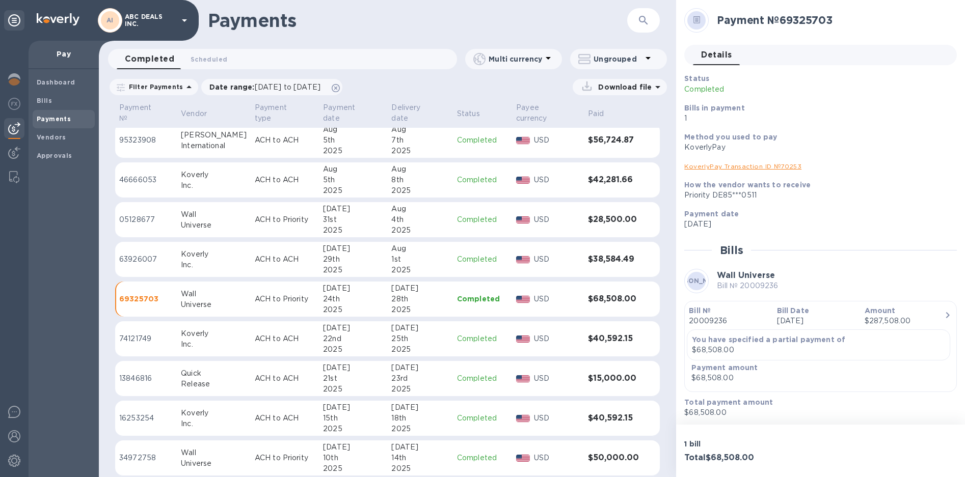
click at [713, 281] on div "WU Wall Universe Bill № 20009236" at bounding box center [820, 281] width 273 height 24
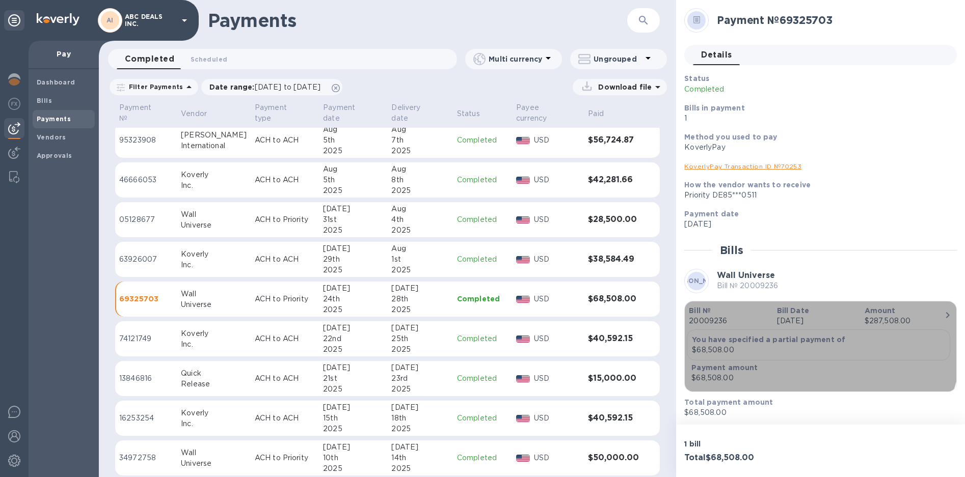
click at [709, 312] on b "Bill №" at bounding box center [700, 311] width 22 height 8
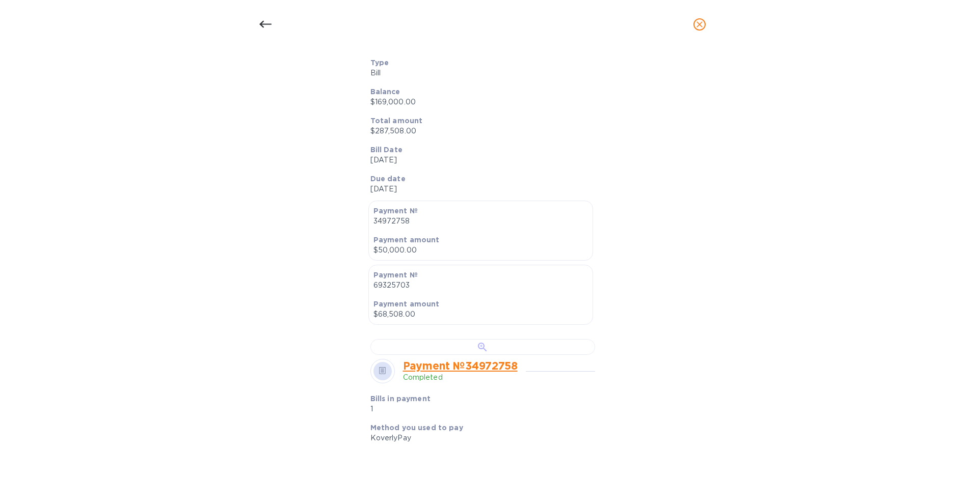
scroll to position [255, 0]
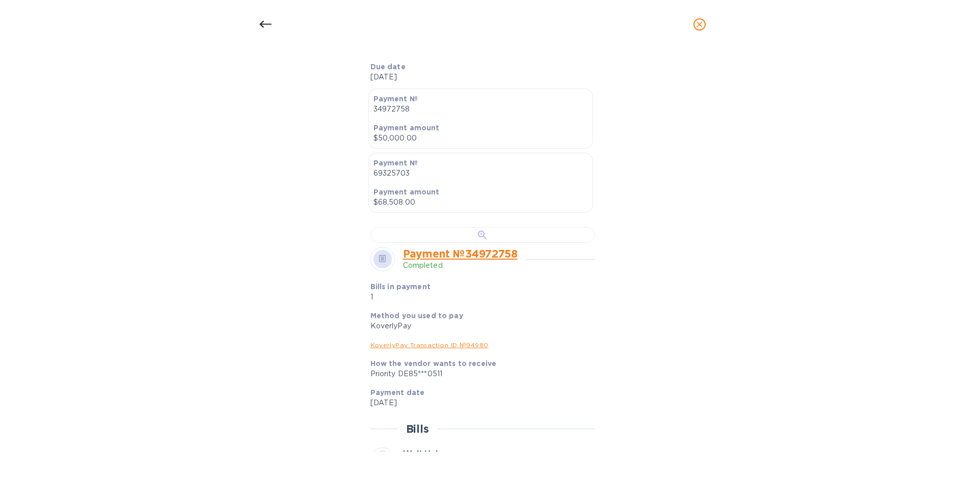
click at [446, 243] on div at bounding box center [482, 235] width 225 height 16
click at [266, 23] on icon at bounding box center [265, 24] width 12 height 12
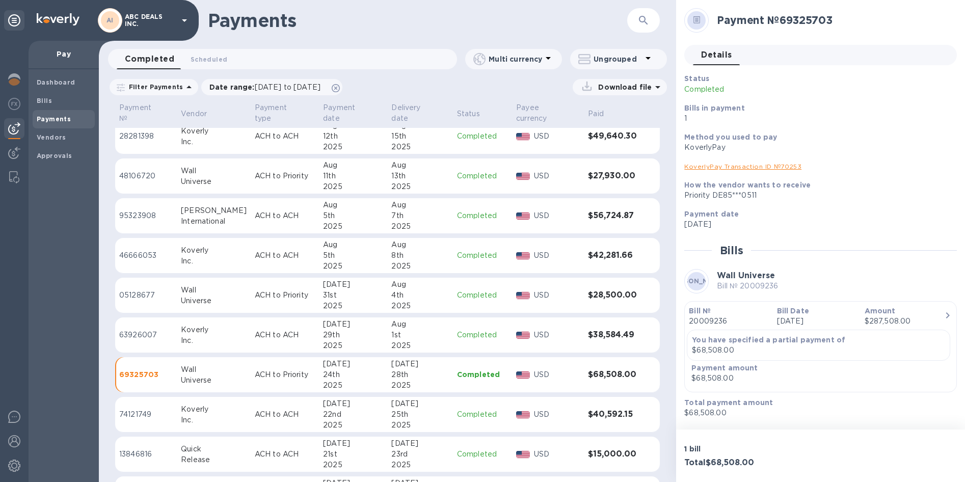
scroll to position [0, 0]
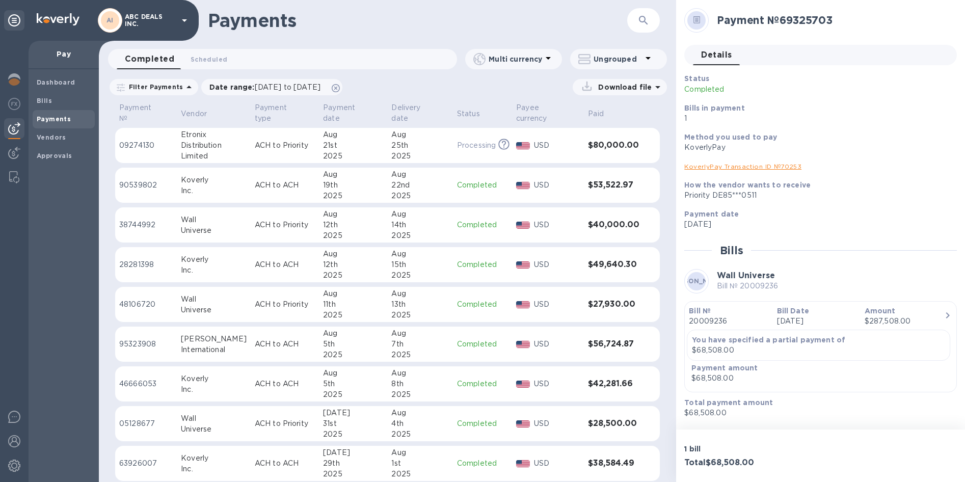
click at [64, 114] on span "Payments" at bounding box center [54, 119] width 34 height 10
